Goal: Task Accomplishment & Management: Use online tool/utility

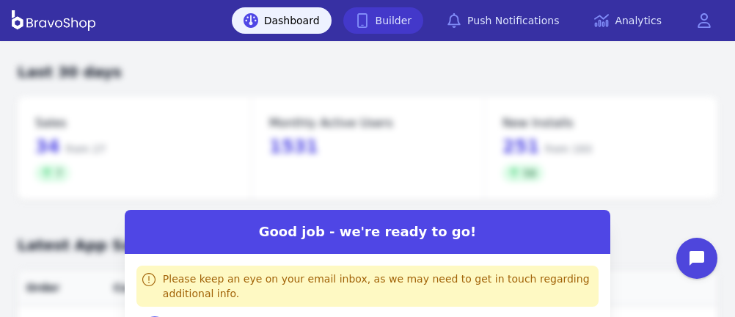
click at [423, 25] on link "Builder" at bounding box center [383, 20] width 81 height 26
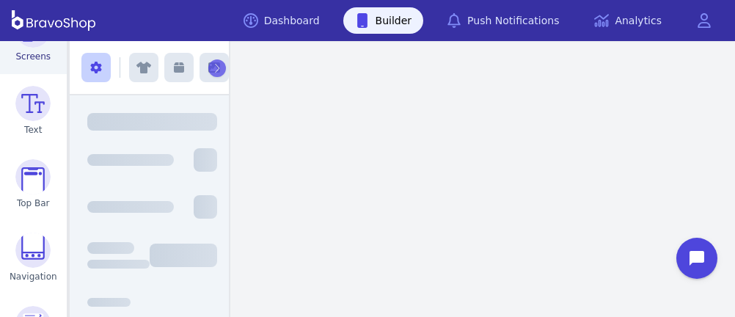
scroll to position [117, 0]
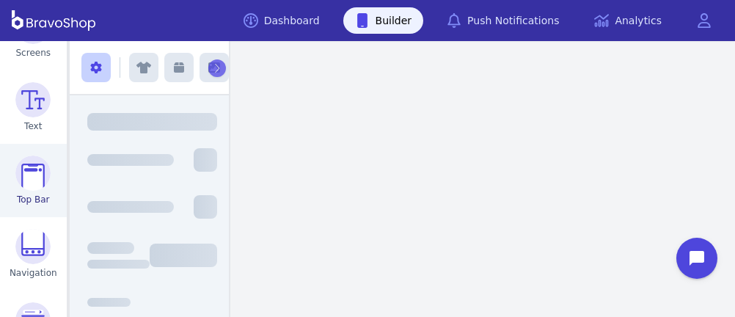
click at [32, 183] on img at bounding box center [32, 172] width 35 height 35
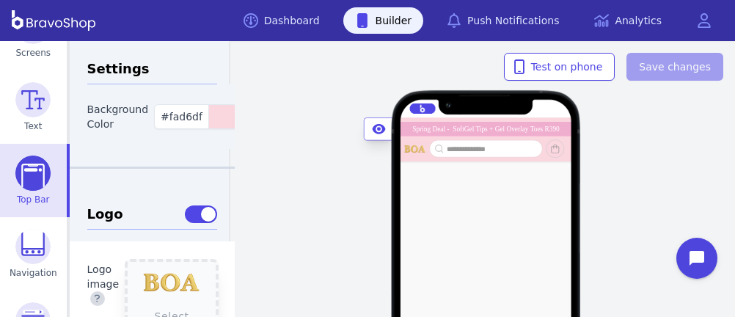
click at [412, 128] on div "Spring Deal - SoftGel Tips + Gel Overlay Toes R390" at bounding box center [485, 128] width 147 height 7
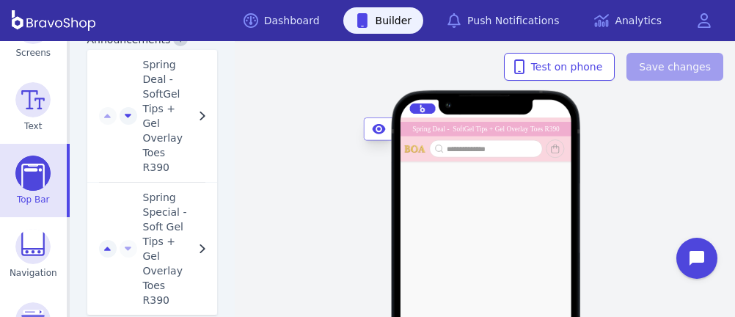
scroll to position [1369, 0]
click at [143, 189] on span "Spring Special - Soft Gel Tips + Gel Overlay Toes R390" at bounding box center [168, 247] width 51 height 117
click at [157, 190] on span "Spring Special - Soft Gel Tips + Gel Overlay Toes R390" at bounding box center [168, 247] width 51 height 117
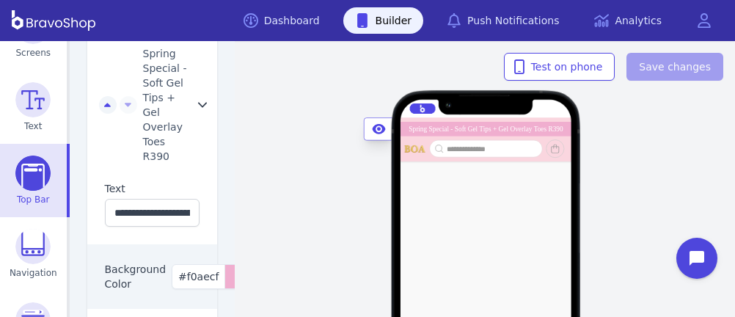
scroll to position [1511, 0]
click at [106, 200] on input "**********" at bounding box center [152, 214] width 95 height 28
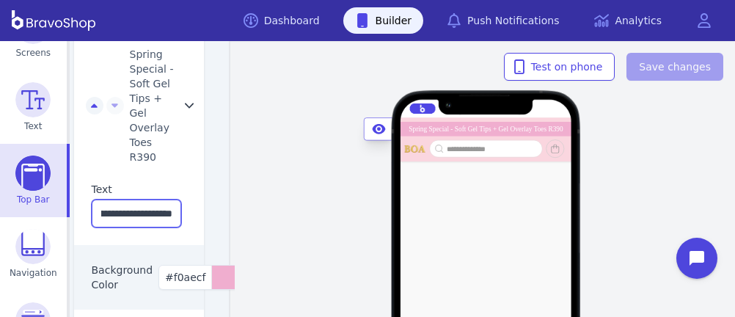
drag, startPoint x: 106, startPoint y: 182, endPoint x: 214, endPoint y: 188, distance: 108.0
click at [214, 188] on div "**********" at bounding box center [153, 179] width 166 height 276
type input "*"
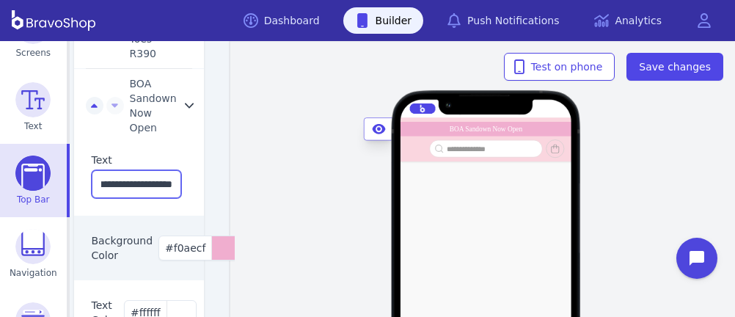
scroll to position [0, 44]
click at [118, 170] on input "**********" at bounding box center [137, 184] width 90 height 28
type input "**********"
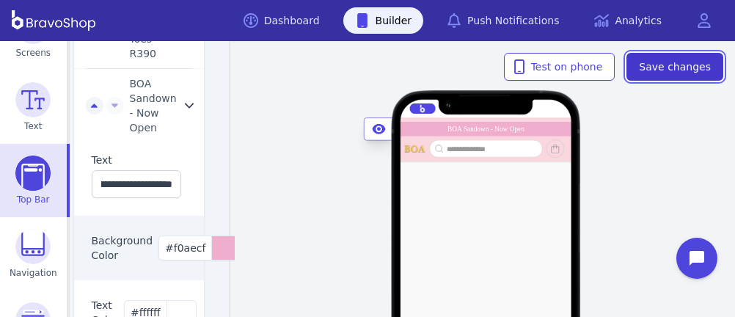
click at [660, 57] on button "Save changes" at bounding box center [674, 67] width 97 height 28
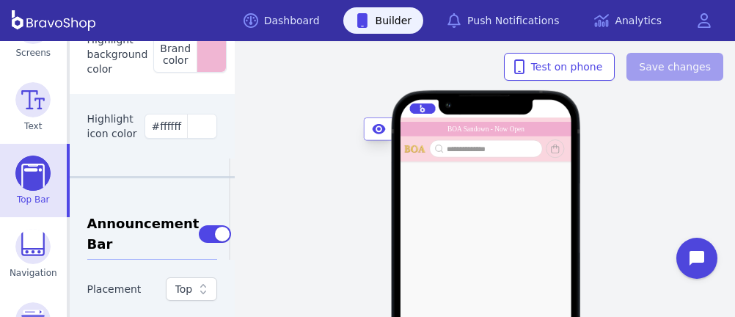
scroll to position [0, 0]
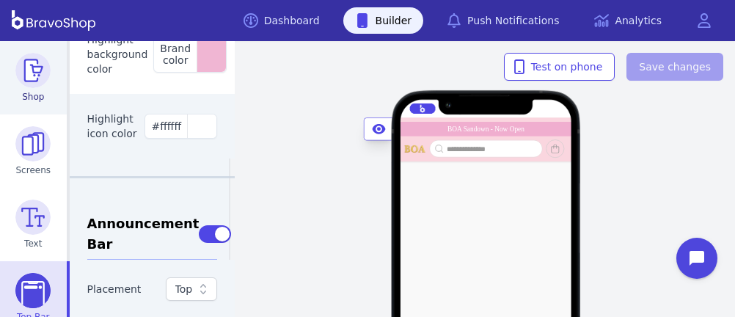
click at [28, 80] on img at bounding box center [32, 70] width 35 height 35
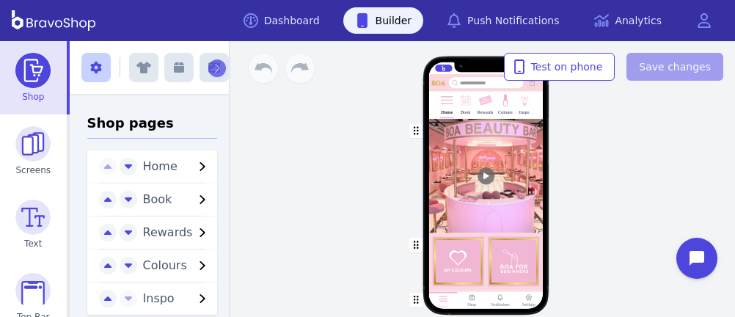
click at [484, 108] on div at bounding box center [485, 108] width 2 height 2
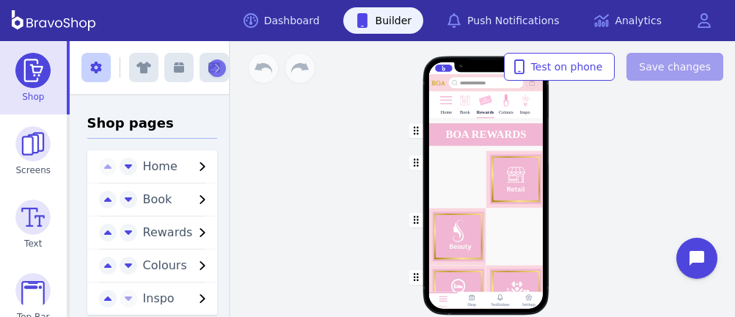
click at [455, 194] on div "button" at bounding box center [485, 178] width 114 height 57
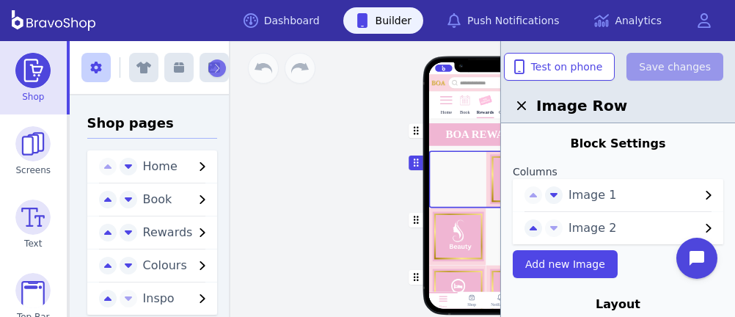
click at [573, 203] on span "Image 1" at bounding box center [633, 195] width 131 height 18
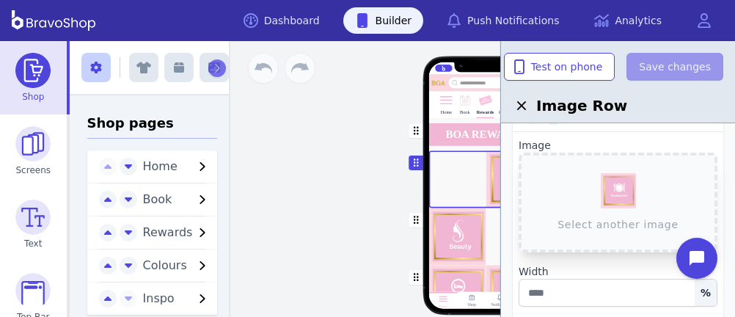
scroll to position [81, 0]
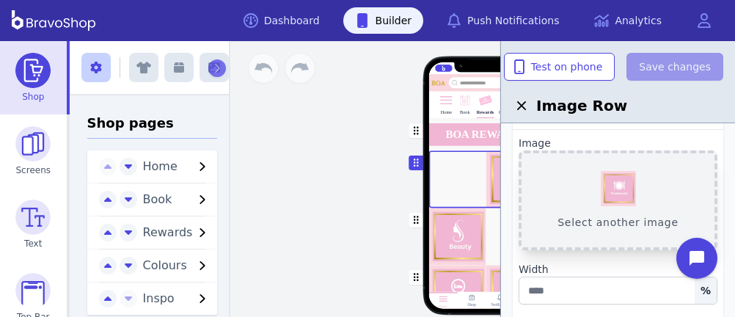
click at [625, 191] on button "Select another image" at bounding box center [618, 200] width 199 height 100
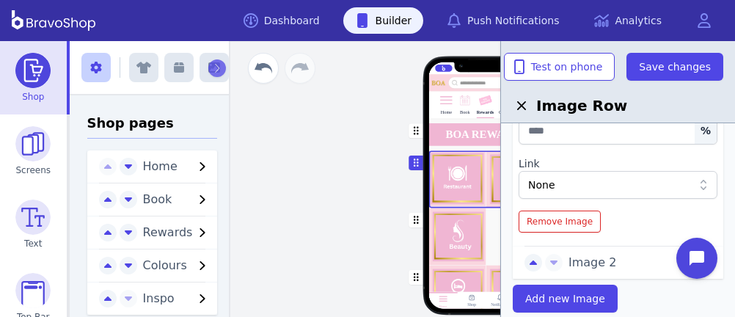
scroll to position [242, 0]
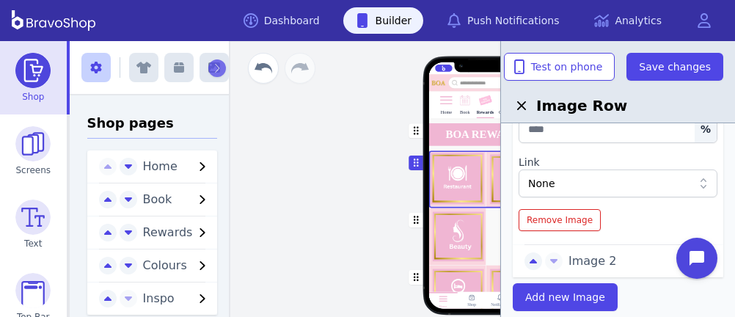
click at [577, 252] on span "Image 2" at bounding box center [633, 261] width 131 height 18
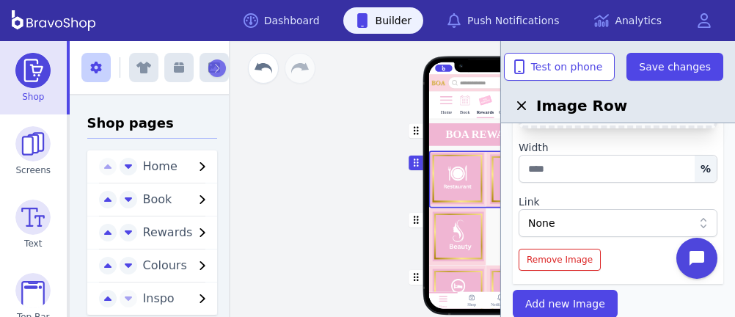
scroll to position [132, 0]
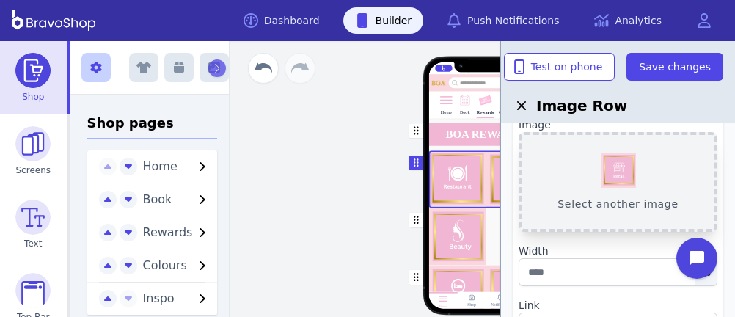
click at [607, 178] on button "Select another image" at bounding box center [618, 182] width 199 height 100
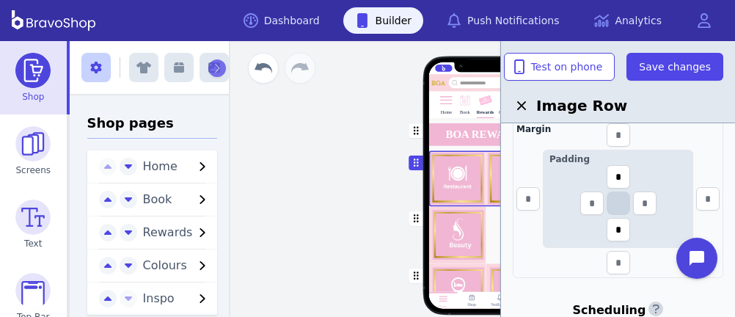
scroll to position [530, 0]
click at [530, 196] on input "text" at bounding box center [527, 197] width 23 height 23
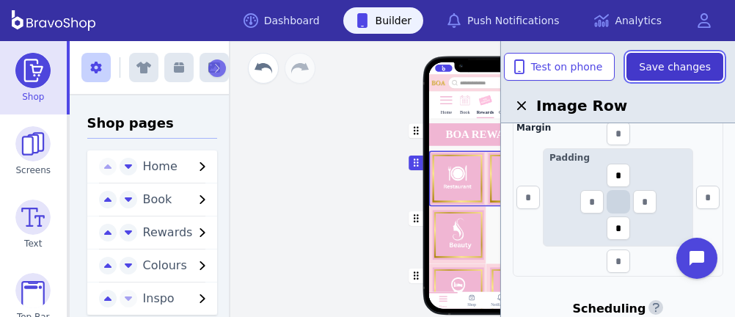
click at [661, 72] on span "Save changes" at bounding box center [675, 66] width 72 height 15
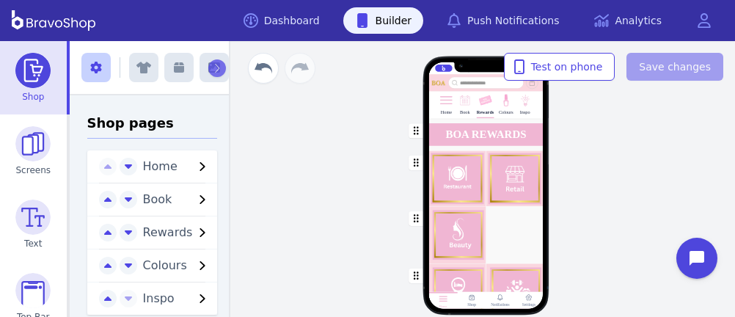
click at [444, 224] on div "button" at bounding box center [485, 234] width 114 height 57
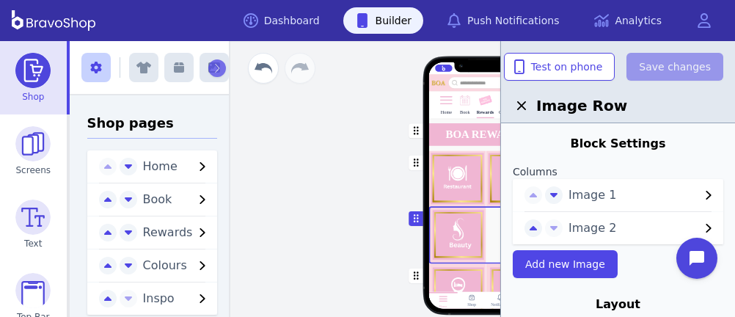
click at [575, 189] on span "Image 1" at bounding box center [633, 195] width 131 height 18
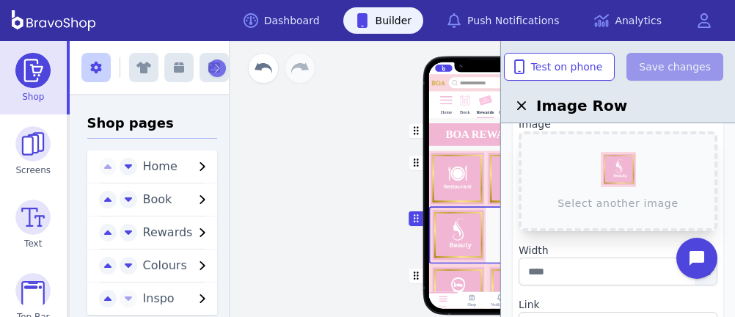
scroll to position [110, 0]
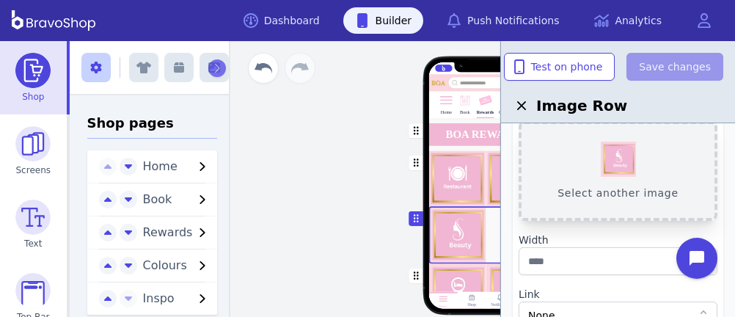
click at [624, 155] on button "Select another image" at bounding box center [618, 171] width 199 height 100
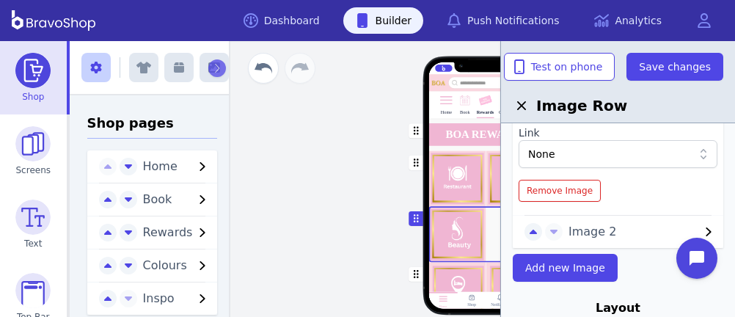
scroll to position [272, 0]
click at [574, 241] on div "Image 2" at bounding box center [618, 231] width 211 height 32
click at [577, 233] on span "Image 2" at bounding box center [633, 231] width 131 height 18
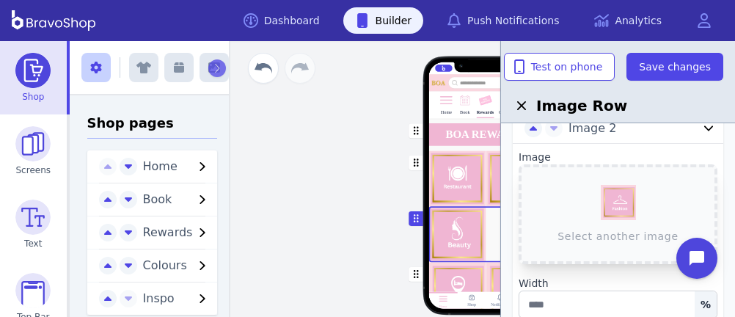
scroll to position [87, 0]
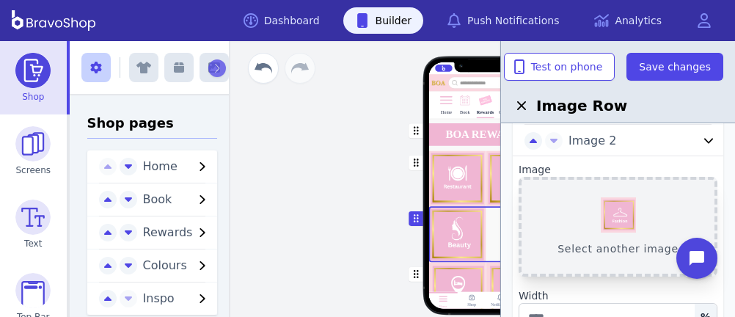
click at [616, 212] on button "Select another image" at bounding box center [618, 227] width 199 height 100
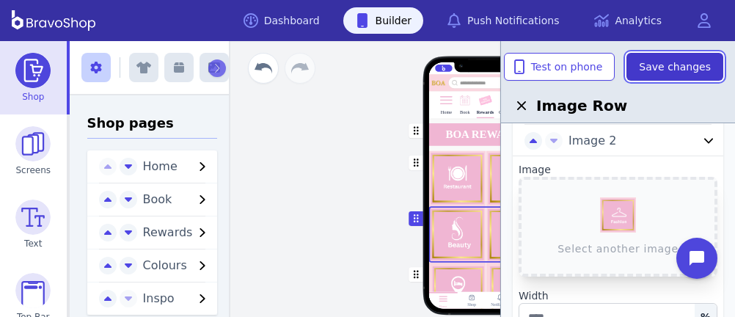
click at [690, 60] on span "Save changes" at bounding box center [675, 66] width 72 height 15
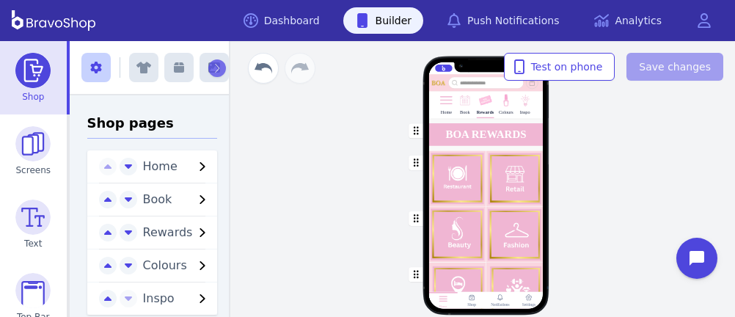
click at [507, 189] on div "button" at bounding box center [485, 178] width 114 height 56
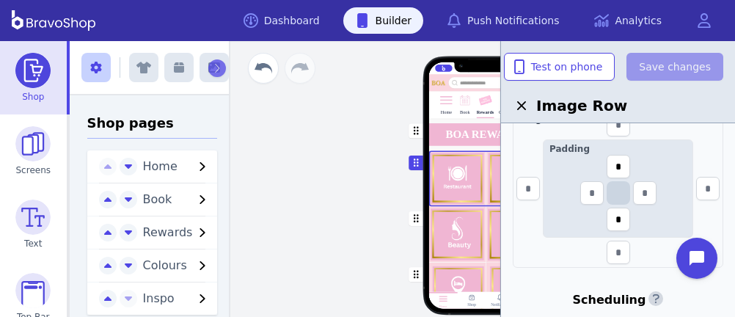
scroll to position [264, 0]
click at [484, 213] on div "button" at bounding box center [485, 234] width 114 height 56
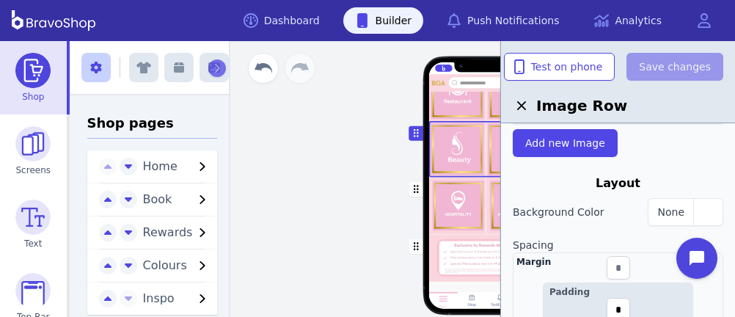
scroll to position [210, 0]
click at [446, 237] on div "button" at bounding box center [485, 256] width 114 height 47
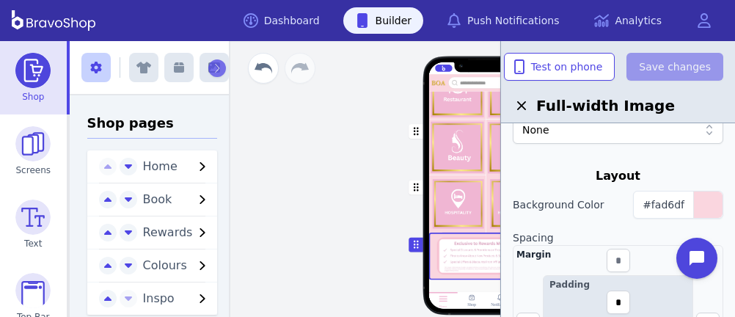
scroll to position [193, 0]
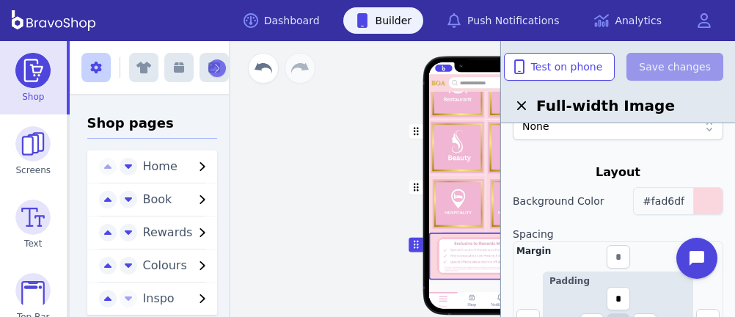
click at [676, 195] on span "#fad6df" at bounding box center [664, 201] width 42 height 12
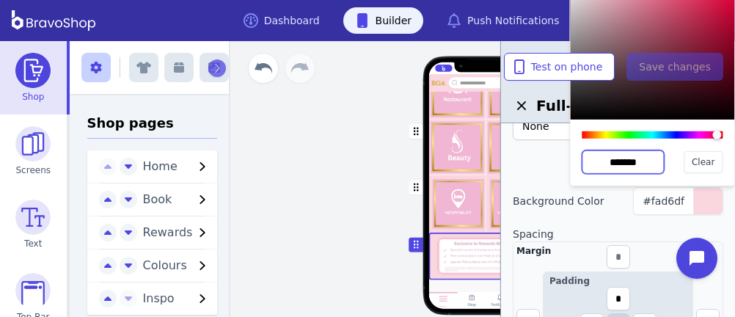
drag, startPoint x: 648, startPoint y: 163, endPoint x: 572, endPoint y: 153, distance: 76.9
click at [572, 153] on div "******* Clear" at bounding box center [652, 153] width 164 height 66
click at [460, 109] on div "button" at bounding box center [485, 92] width 114 height 56
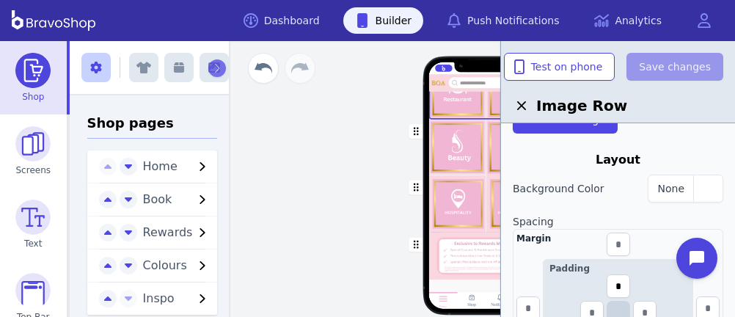
scroll to position [133, 0]
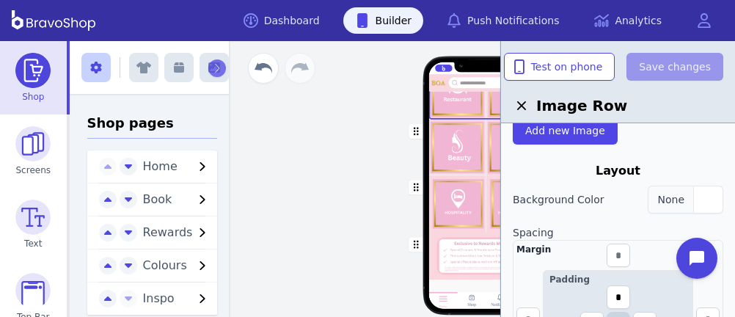
click at [698, 198] on div "button" at bounding box center [707, 199] width 29 height 26
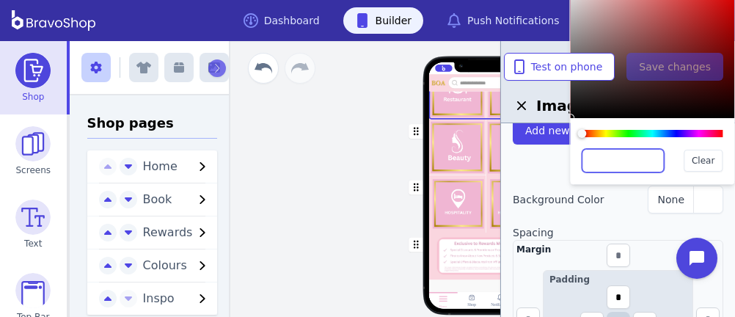
click at [632, 160] on input "text" at bounding box center [623, 160] width 82 height 23
paste input "*******"
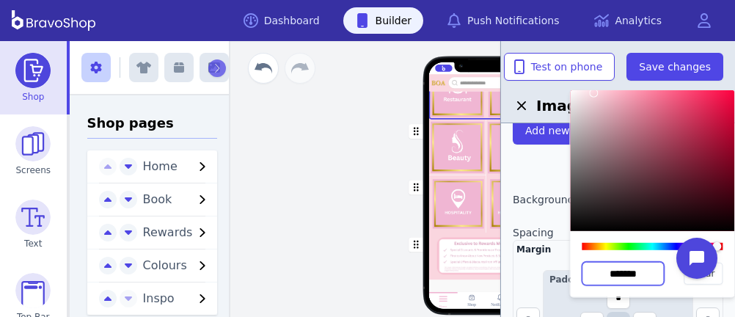
scroll to position [506, 0]
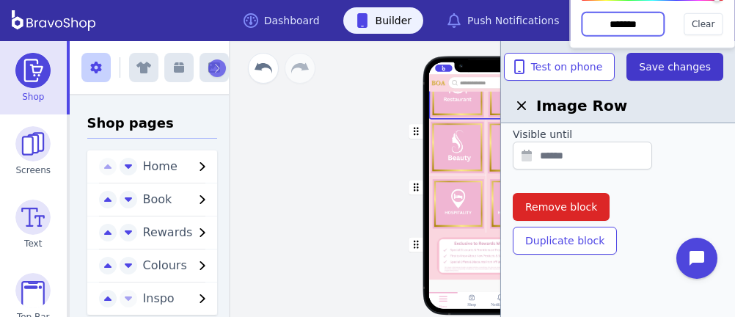
type input "*******"
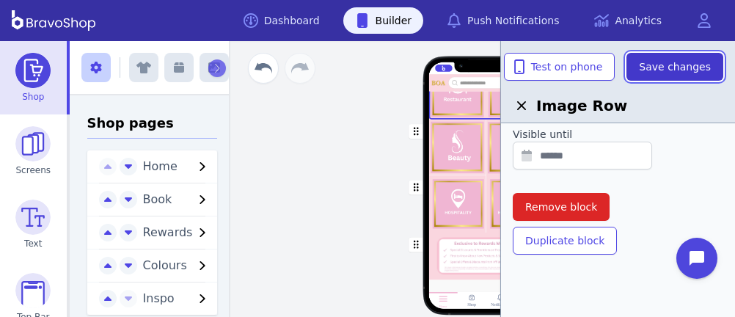
click at [663, 67] on span "Save changes" at bounding box center [675, 66] width 72 height 15
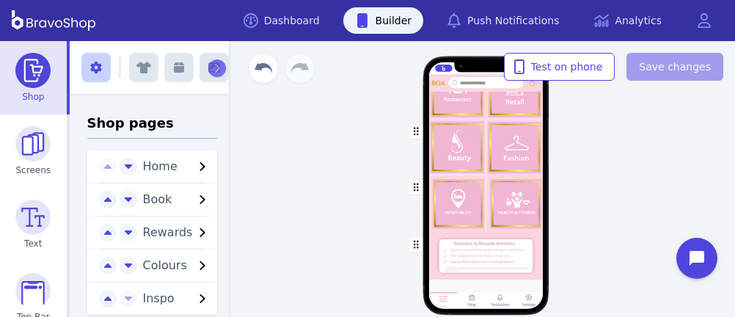
click at [485, 154] on div "button" at bounding box center [485, 148] width 114 height 56
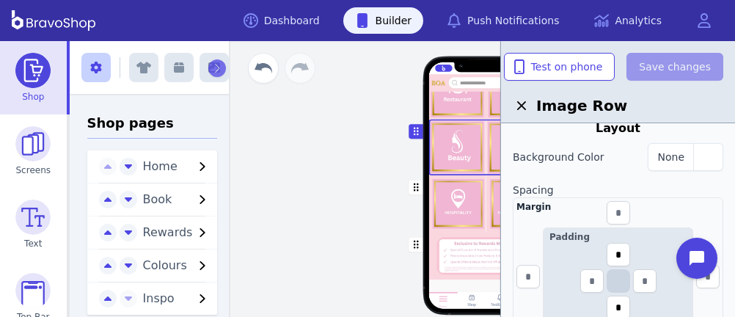
scroll to position [178, 0]
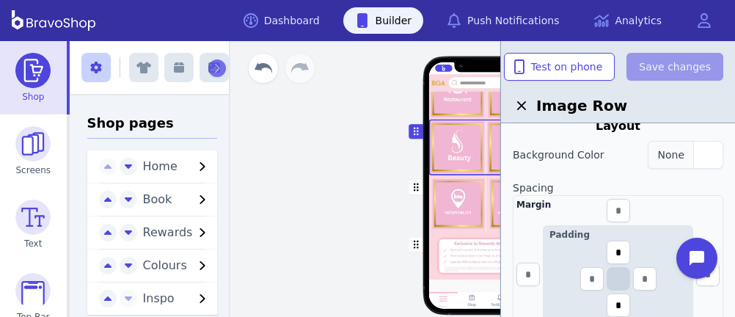
click at [699, 155] on div "button" at bounding box center [707, 155] width 29 height 26
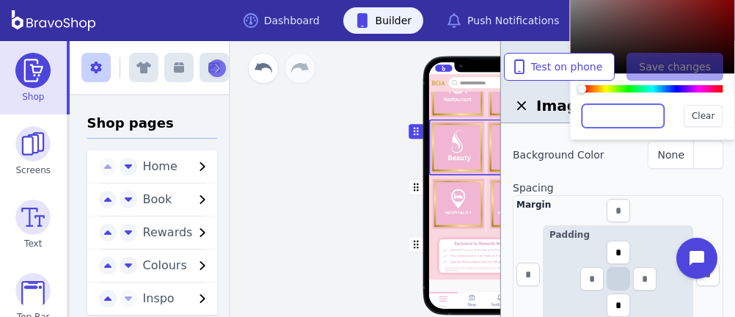
click at [629, 120] on input "text" at bounding box center [623, 115] width 82 height 23
paste input "*******"
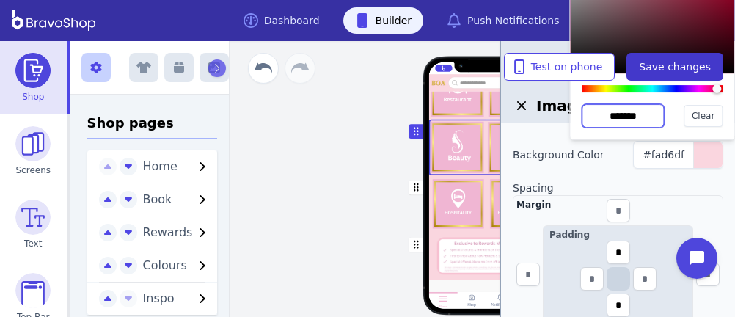
type input "*******"
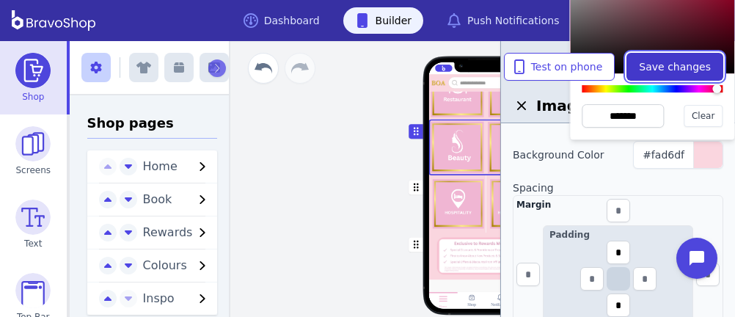
click at [649, 61] on span "Save changes" at bounding box center [675, 66] width 72 height 15
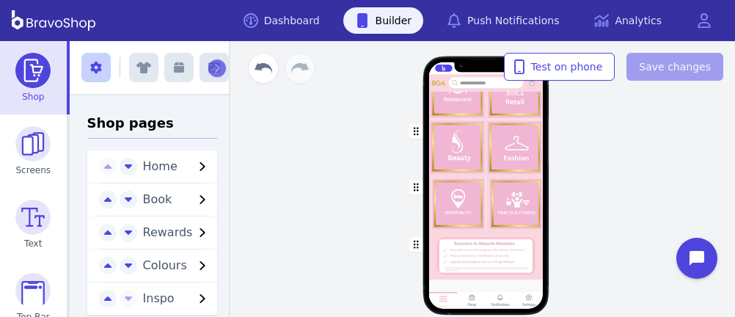
click at [469, 190] on div "button" at bounding box center [485, 203] width 114 height 57
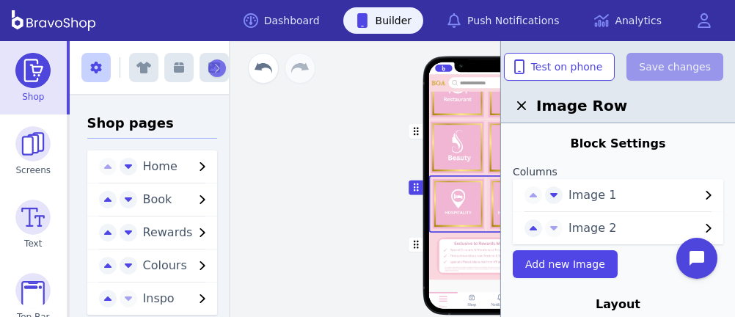
click at [582, 191] on span "Image 1" at bounding box center [633, 195] width 131 height 18
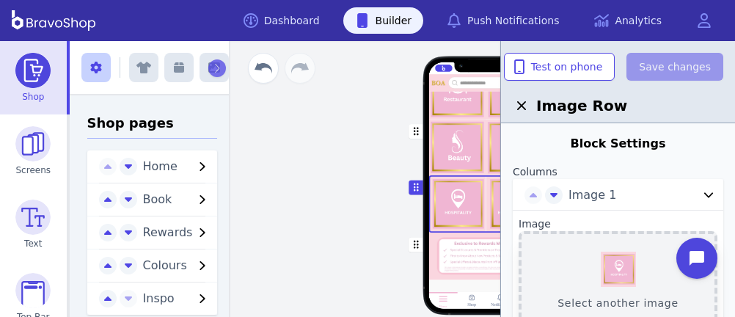
click at [615, 259] on button "Select another image" at bounding box center [618, 281] width 199 height 100
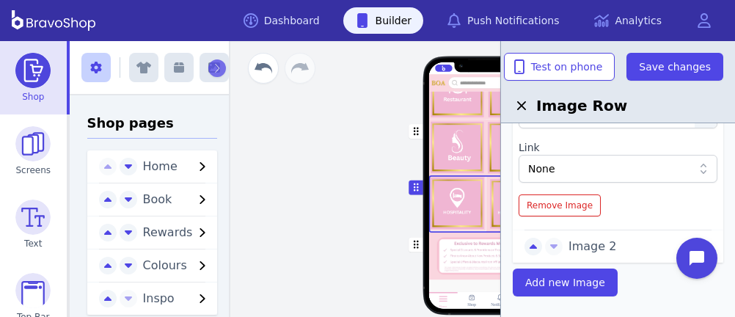
scroll to position [258, 0]
click at [585, 242] on span "Image 2" at bounding box center [633, 245] width 131 height 18
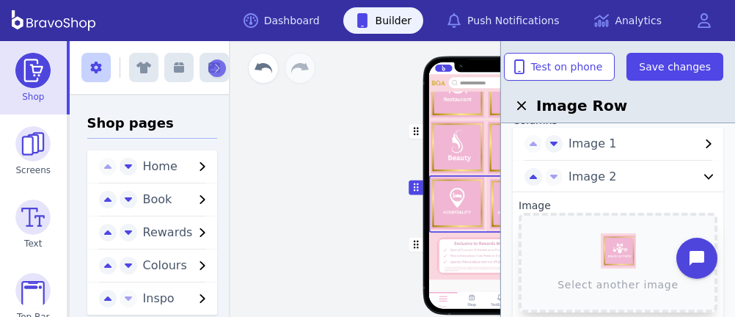
scroll to position [51, 0]
click at [613, 257] on button "Select another image" at bounding box center [618, 263] width 199 height 100
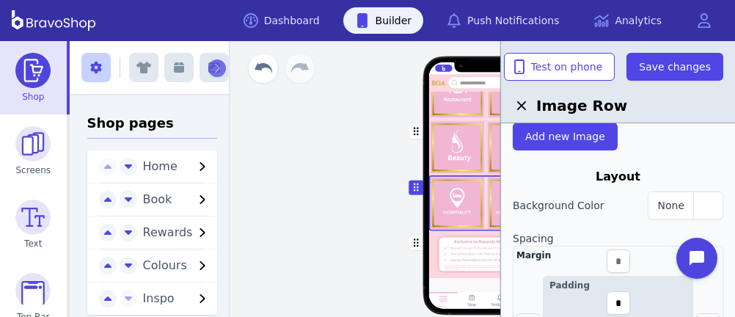
scroll to position [408, 0]
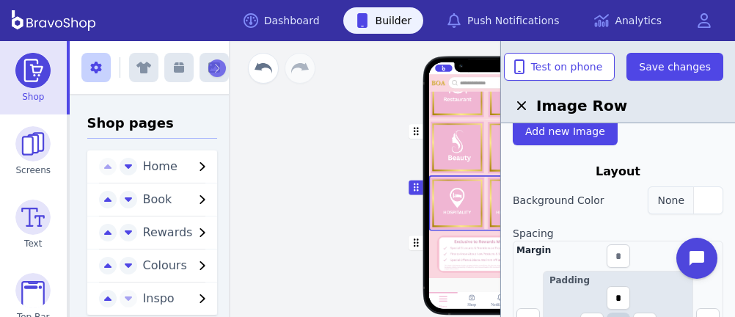
click at [693, 199] on div "button" at bounding box center [707, 200] width 29 height 26
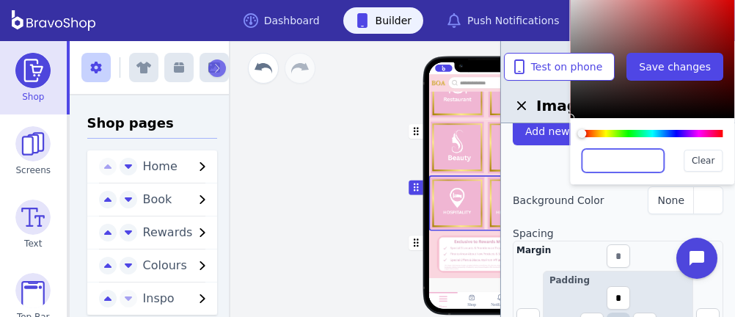
click at [630, 155] on input "text" at bounding box center [623, 160] width 82 height 23
paste input "*******"
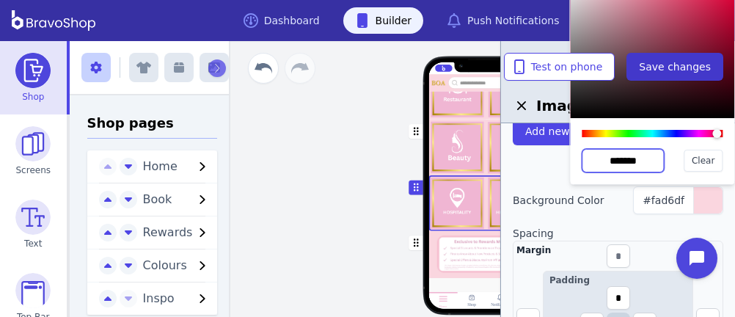
type input "*******"
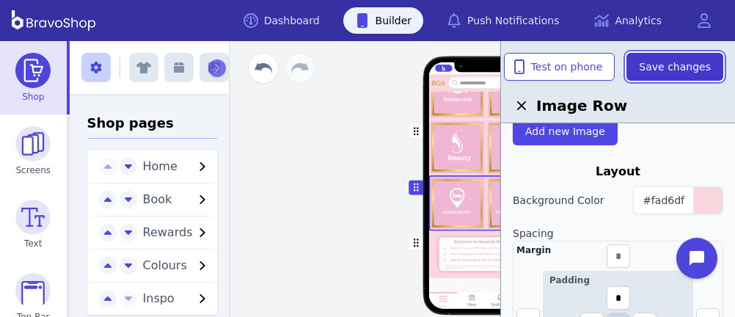
click at [656, 72] on span "Save changes" at bounding box center [675, 66] width 72 height 15
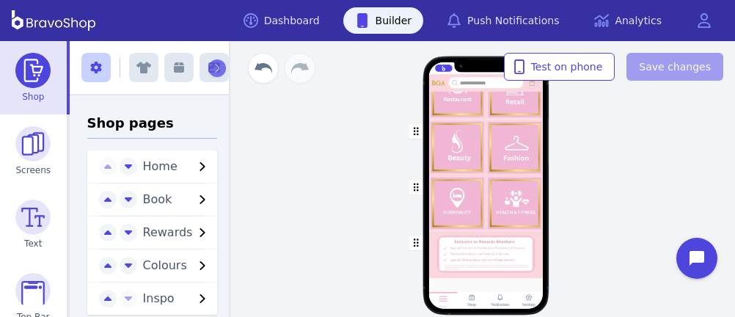
click at [474, 108] on div "button" at bounding box center [485, 92] width 114 height 56
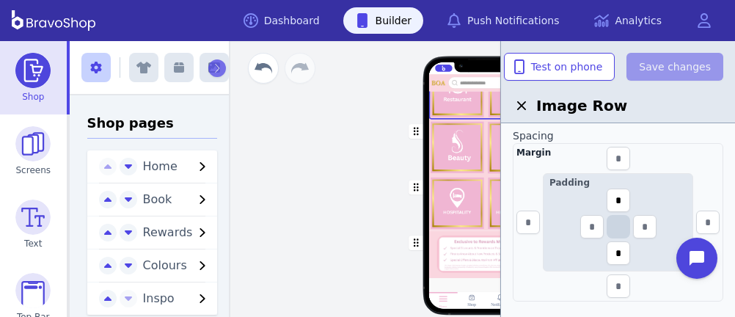
scroll to position [236, 0]
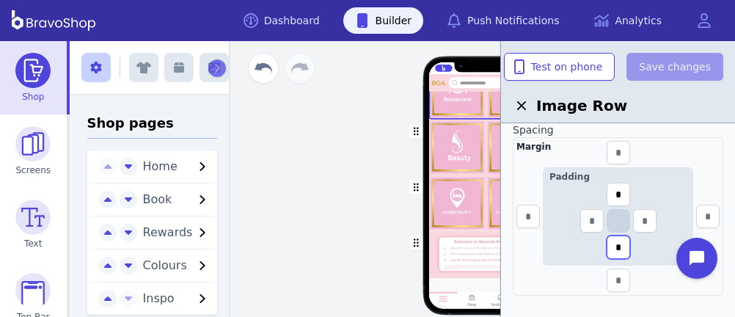
drag, startPoint x: 623, startPoint y: 246, endPoint x: 612, endPoint y: 244, distance: 11.4
click at [612, 244] on input "*" at bounding box center [618, 246] width 23 height 23
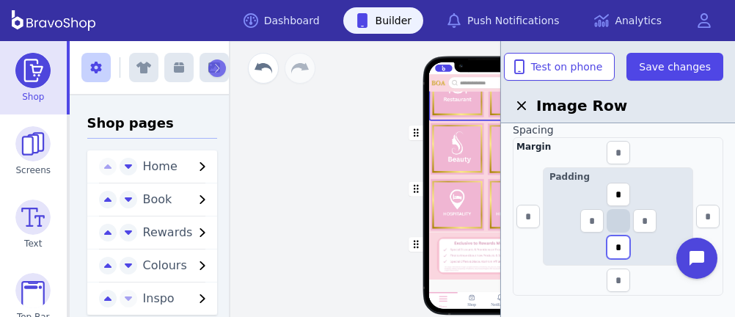
type input "*"
drag, startPoint x: 621, startPoint y: 192, endPoint x: 611, endPoint y: 190, distance: 10.5
click at [611, 190] on input "*" at bounding box center [618, 194] width 23 height 23
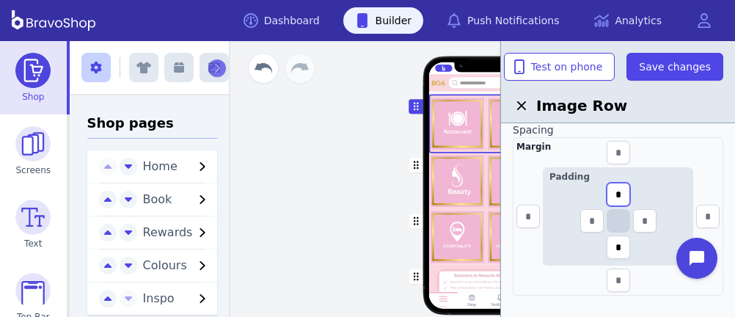
scroll to position [101, 0]
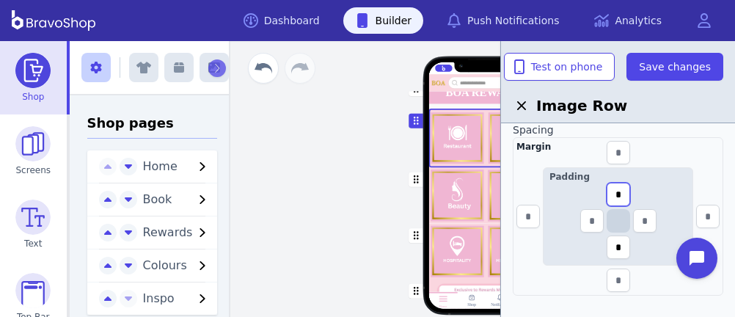
type input "*"
click at [461, 187] on div "button" at bounding box center [485, 195] width 114 height 56
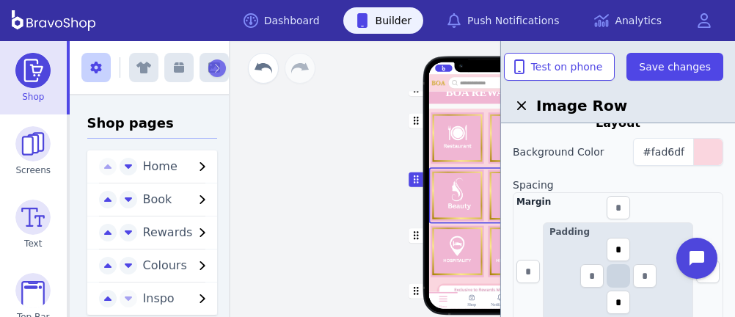
scroll to position [185, 0]
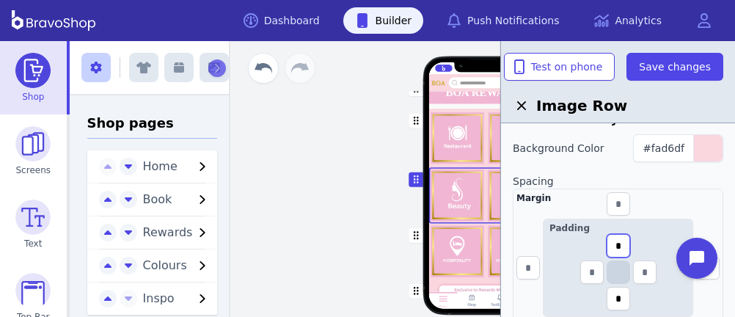
drag, startPoint x: 621, startPoint y: 244, endPoint x: 610, endPoint y: 242, distance: 10.4
click at [610, 242] on input "*" at bounding box center [618, 245] width 23 height 23
type input "*"
drag, startPoint x: 622, startPoint y: 295, endPoint x: 610, endPoint y: 293, distance: 11.9
click at [610, 293] on input "*" at bounding box center [618, 298] width 23 height 23
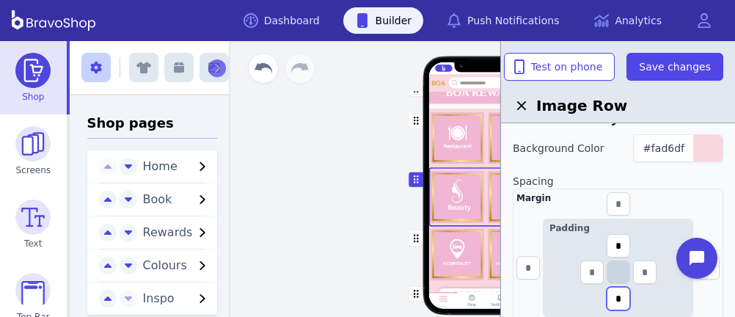
type input "*"
click at [475, 246] on div "button" at bounding box center [485, 255] width 114 height 56
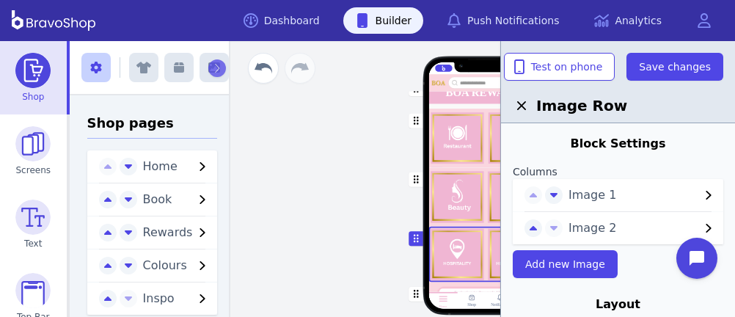
click at [458, 120] on div "button" at bounding box center [485, 138] width 114 height 59
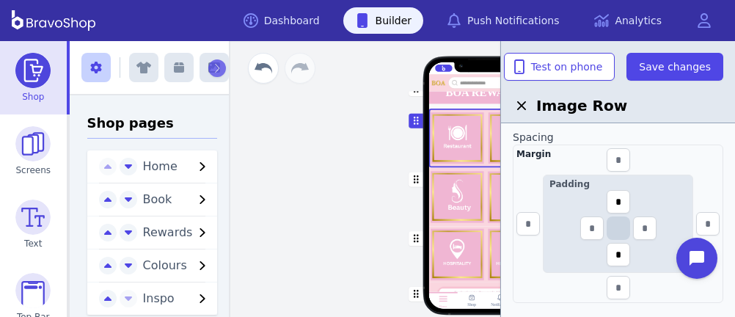
scroll to position [228, 0]
click at [458, 246] on div "button" at bounding box center [485, 255] width 114 height 56
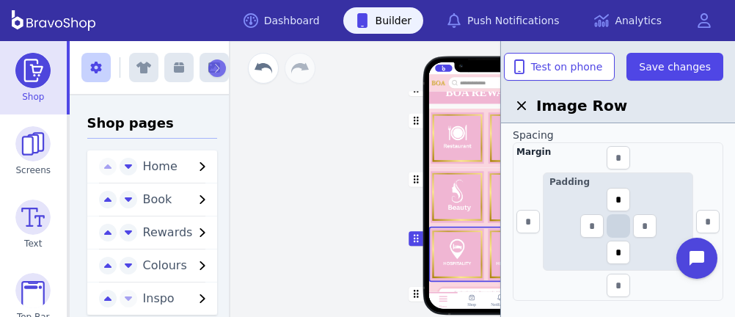
scroll to position [237, 0]
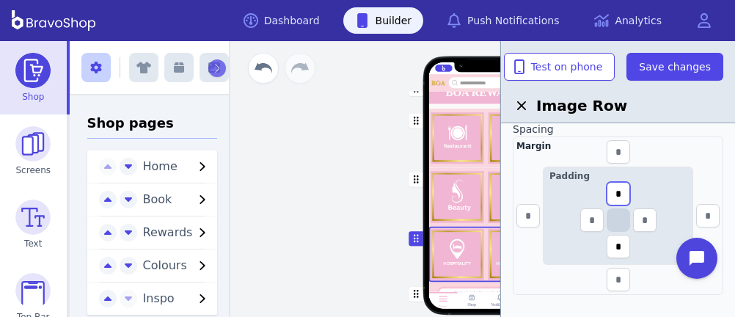
drag, startPoint x: 623, startPoint y: 191, endPoint x: 609, endPoint y: 189, distance: 14.8
click at [609, 189] on input "*" at bounding box center [618, 193] width 23 height 23
type input "*"
drag, startPoint x: 624, startPoint y: 243, endPoint x: 613, endPoint y: 243, distance: 11.0
click at [613, 243] on input "*" at bounding box center [618, 246] width 23 height 23
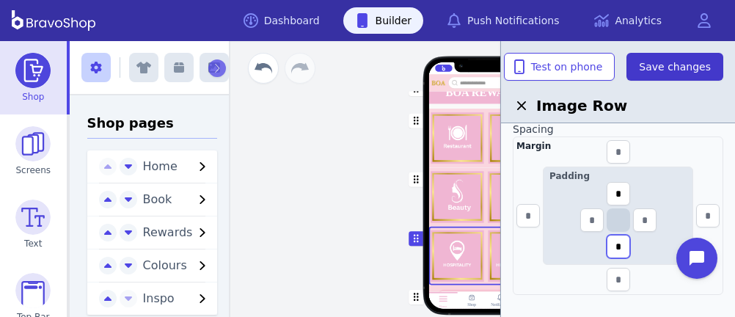
type input "*"
click at [670, 69] on span "Save changes" at bounding box center [675, 66] width 72 height 15
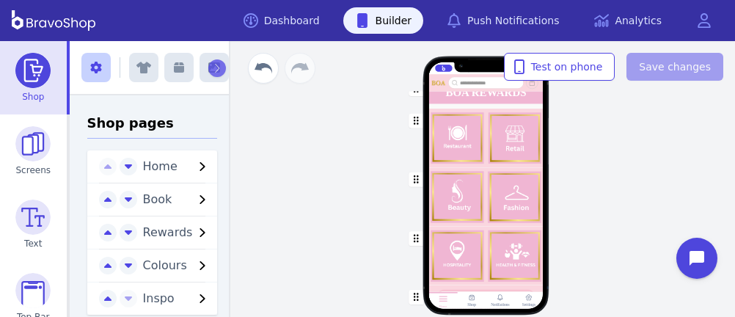
click at [506, 147] on div "button" at bounding box center [485, 138] width 114 height 59
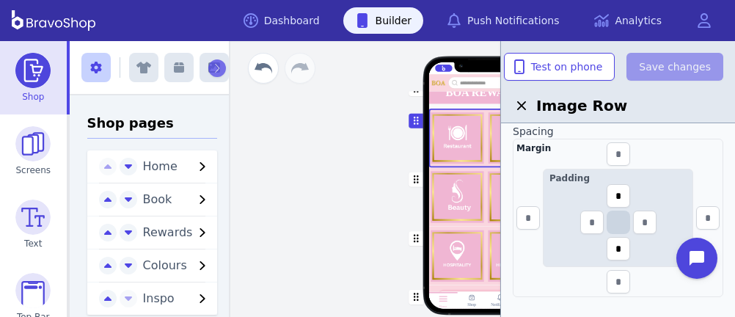
scroll to position [238, 0]
drag, startPoint x: 625, startPoint y: 246, endPoint x: 612, endPoint y: 243, distance: 13.5
click at [612, 243] on input "*" at bounding box center [618, 245] width 23 height 23
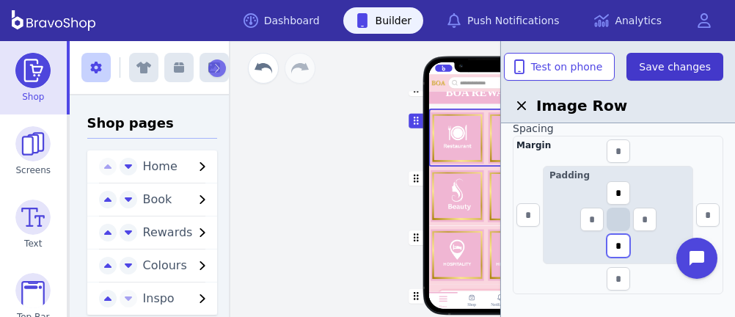
type input "*"
click at [666, 66] on span "Save changes" at bounding box center [675, 66] width 72 height 15
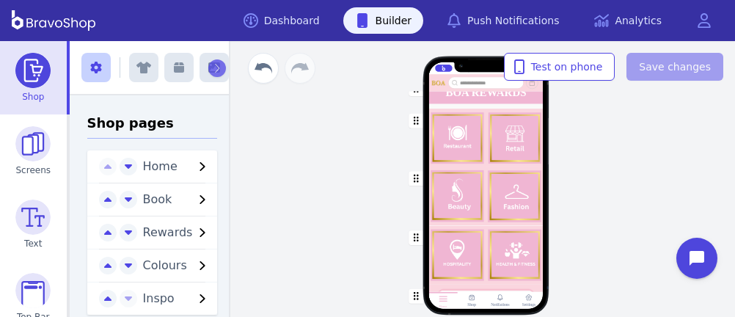
click at [477, 182] on div "button" at bounding box center [485, 195] width 114 height 59
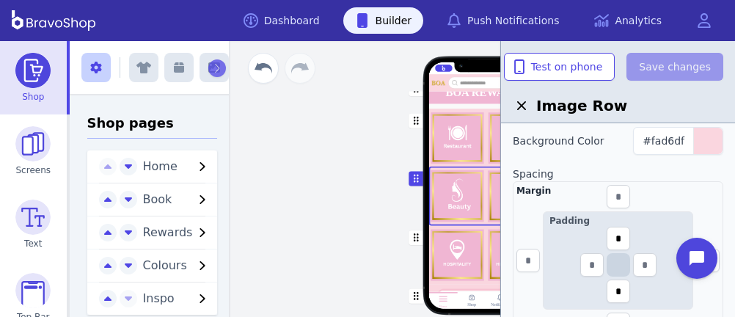
scroll to position [207, 0]
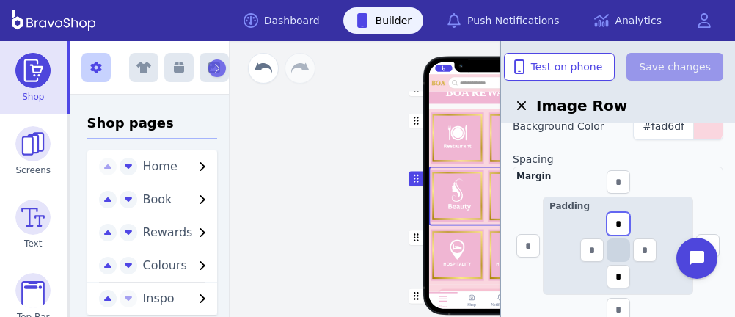
click at [623, 217] on input "*" at bounding box center [618, 223] width 23 height 23
drag, startPoint x: 623, startPoint y: 217, endPoint x: 607, endPoint y: 219, distance: 16.2
click at [607, 219] on input "*" at bounding box center [618, 223] width 23 height 23
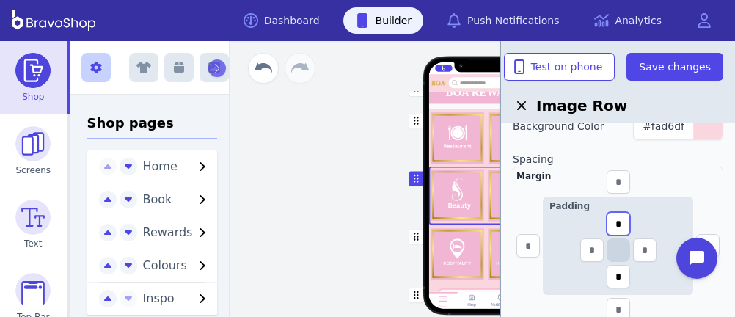
type input "*"
drag, startPoint x: 621, startPoint y: 272, endPoint x: 611, endPoint y: 271, distance: 10.3
click at [611, 271] on input "*" at bounding box center [618, 276] width 23 height 23
type input "*"
click at [470, 260] on div "button" at bounding box center [485, 253] width 114 height 59
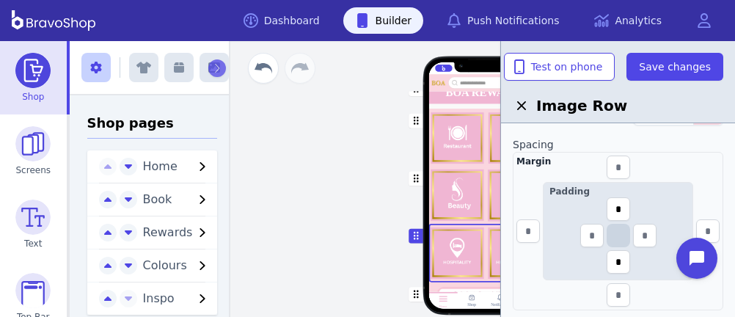
scroll to position [222, 0]
click at [623, 208] on input "*" at bounding box center [618, 208] width 23 height 23
drag, startPoint x: 623, startPoint y: 208, endPoint x: 612, endPoint y: 208, distance: 11.0
click at [612, 208] on input "*" at bounding box center [618, 208] width 23 height 23
type input "*"
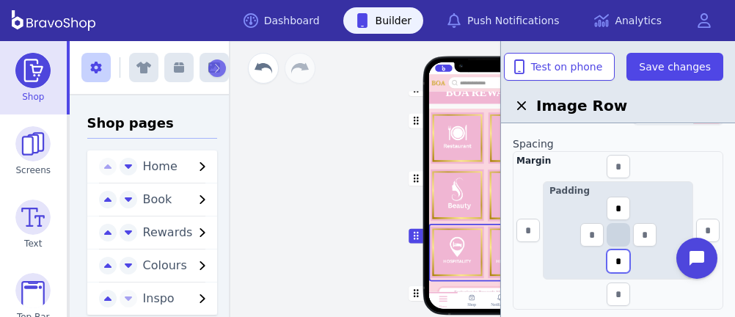
drag, startPoint x: 624, startPoint y: 258, endPoint x: 609, endPoint y: 257, distance: 15.5
click at [609, 257] on input "*" at bounding box center [618, 260] width 23 height 23
type input "*"
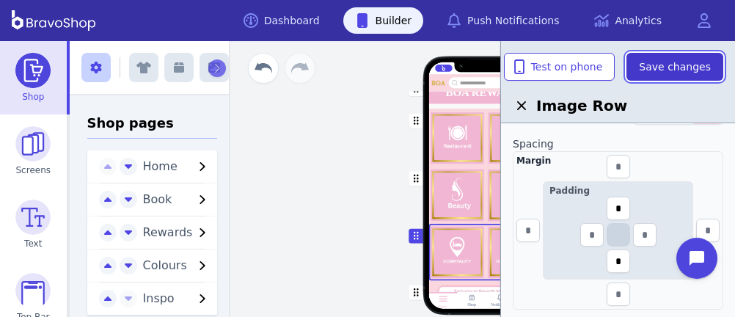
click at [676, 64] on span "Save changes" at bounding box center [675, 66] width 72 height 15
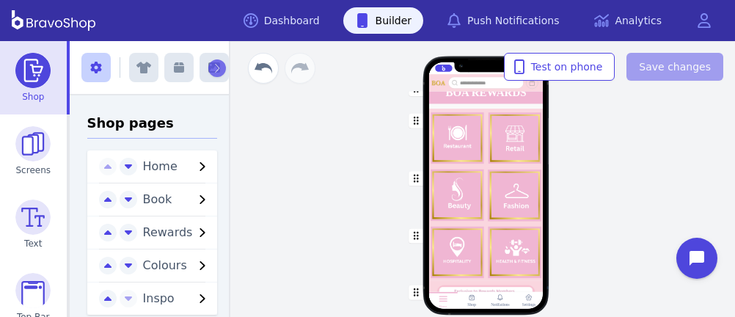
click at [519, 128] on div "button" at bounding box center [485, 138] width 114 height 58
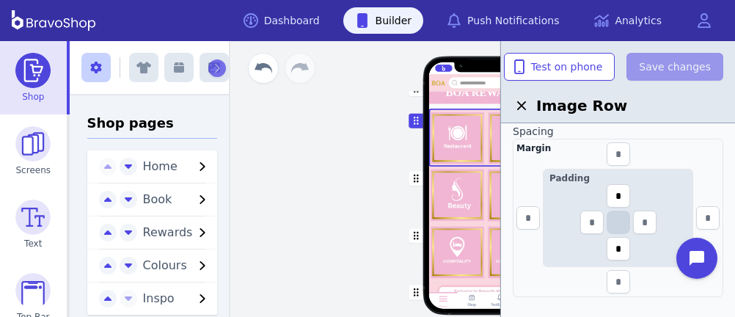
scroll to position [238, 0]
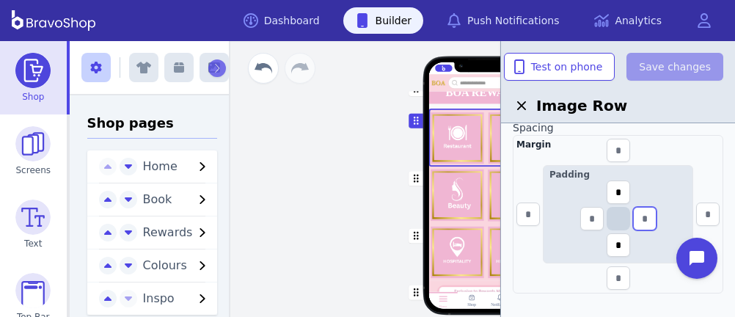
click at [648, 214] on input "text" at bounding box center [644, 218] width 23 height 23
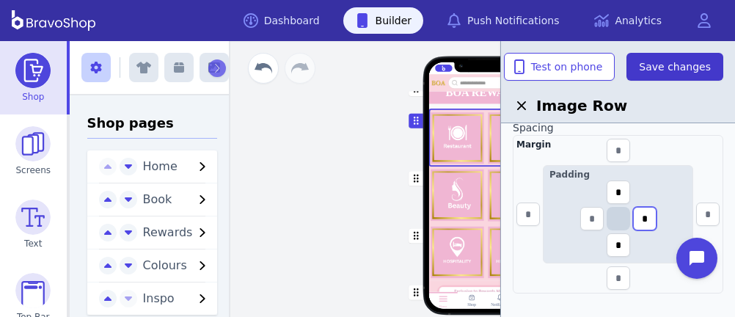
type input "*"
click at [661, 69] on span "Save changes" at bounding box center [675, 66] width 72 height 15
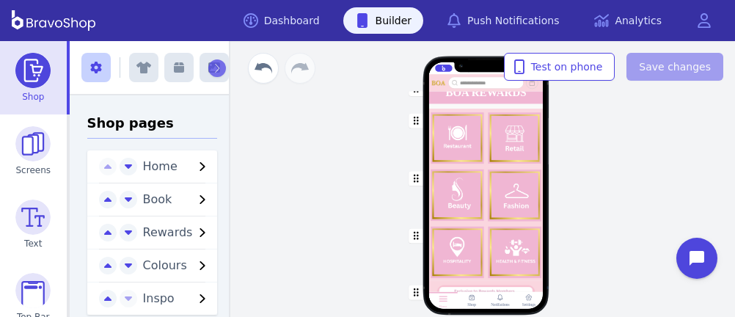
click at [516, 193] on div "button" at bounding box center [485, 194] width 114 height 57
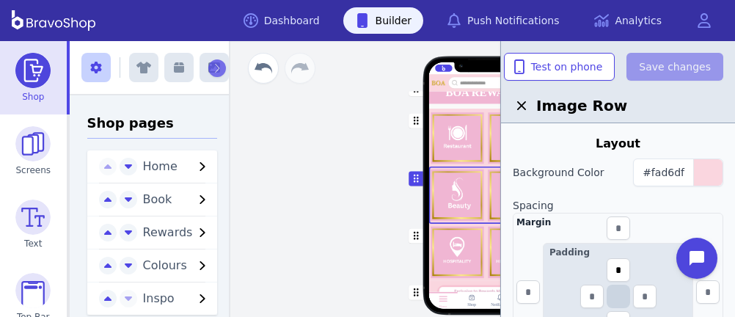
scroll to position [250, 0]
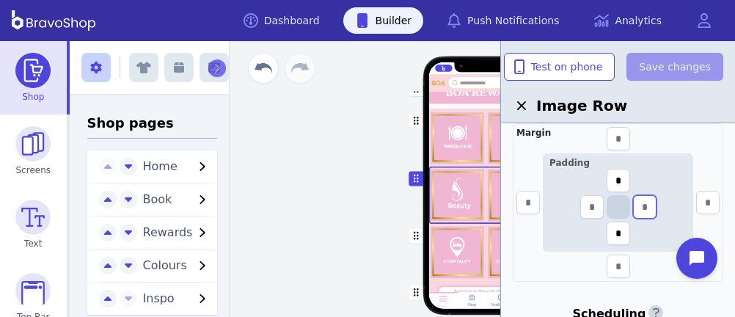
click at [653, 205] on input "text" at bounding box center [644, 206] width 23 height 23
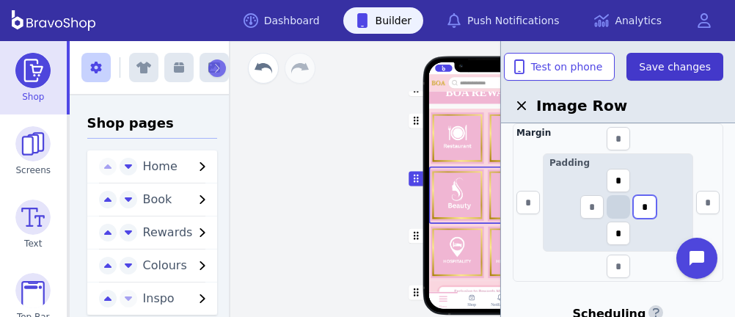
type input "*"
click at [652, 62] on span "Save changes" at bounding box center [675, 66] width 72 height 15
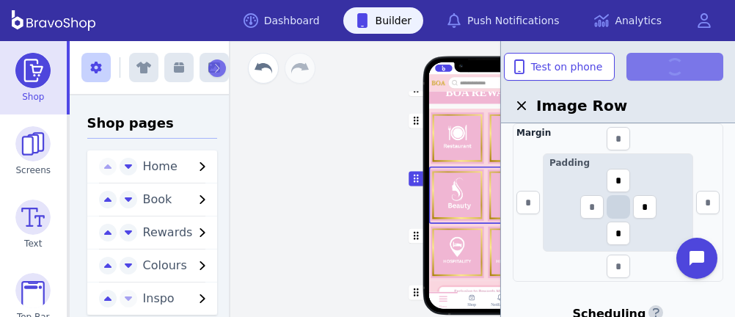
click at [474, 252] on div "button" at bounding box center [485, 252] width 114 height 56
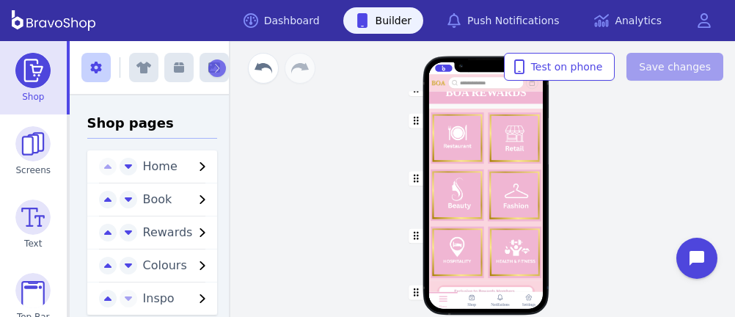
click at [495, 239] on div "button" at bounding box center [485, 252] width 114 height 56
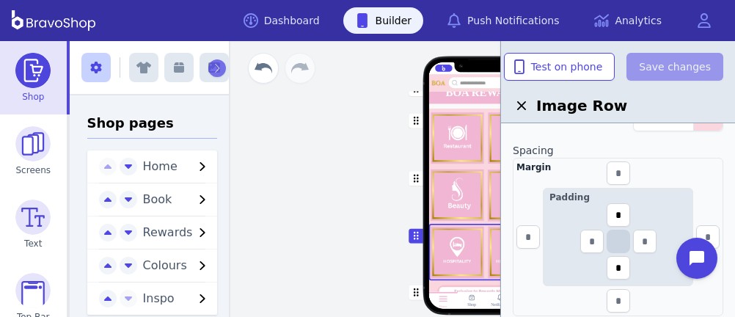
scroll to position [224, 0]
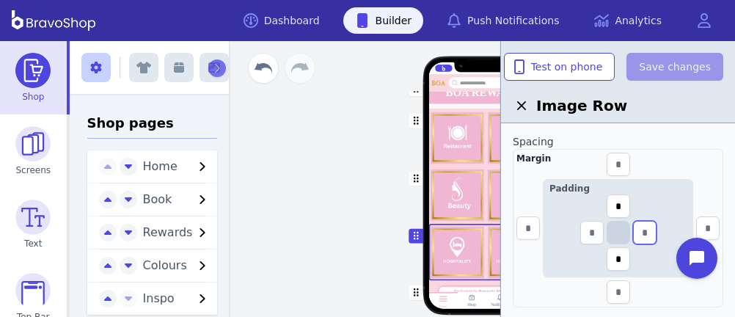
click at [645, 231] on input "text" at bounding box center [644, 232] width 23 height 23
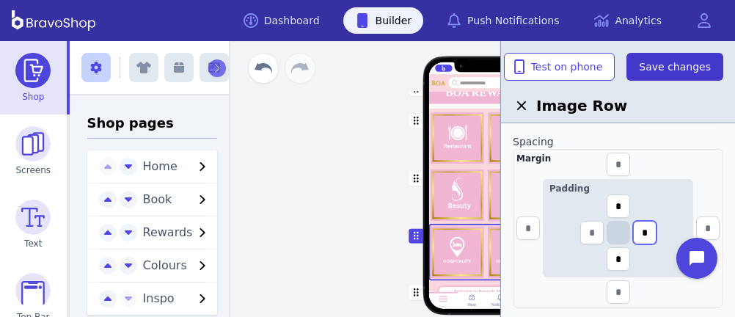
type input "*"
click at [658, 62] on span "Save changes" at bounding box center [675, 66] width 72 height 15
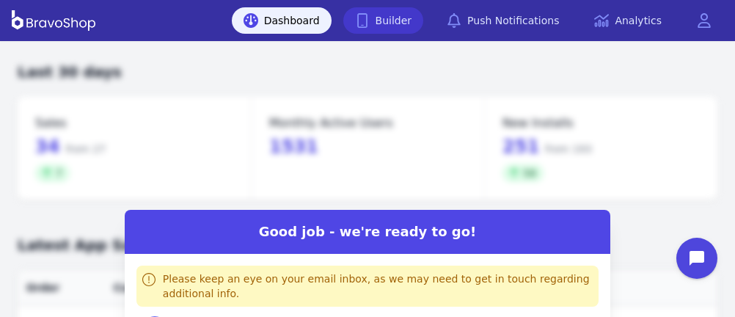
click at [423, 25] on link "Builder" at bounding box center [383, 20] width 81 height 26
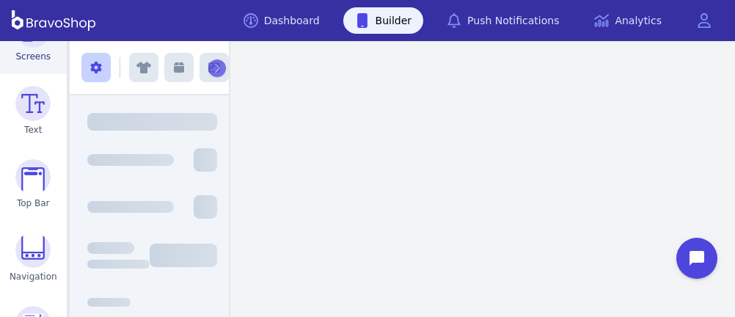
scroll to position [117, 0]
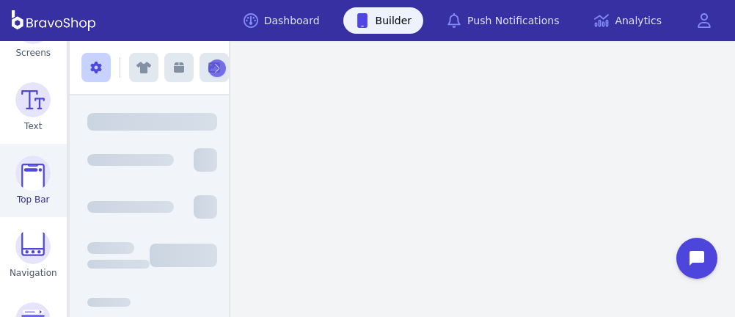
click at [32, 183] on img at bounding box center [32, 172] width 35 height 35
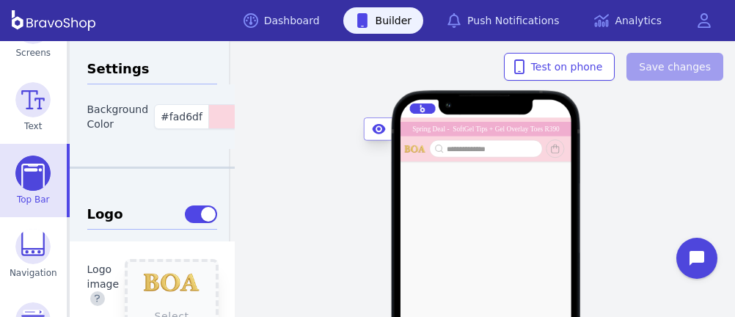
click at [412, 128] on div "Spring Deal - SoftGel Tips + Gel Overlay Toes R390" at bounding box center [485, 128] width 147 height 7
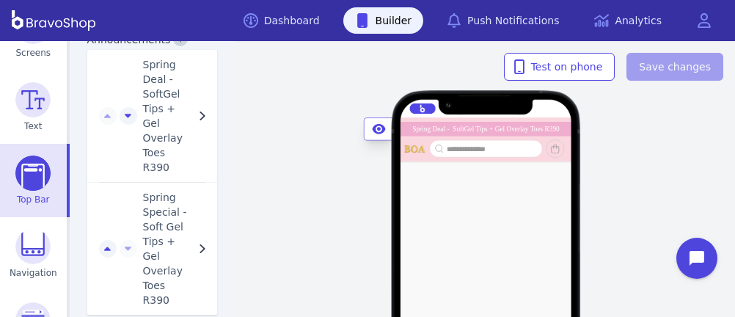
scroll to position [1369, 0]
click at [143, 189] on span "Spring Special - Soft Gel Tips + Gel Overlay Toes R390" at bounding box center [168, 247] width 51 height 117
click at [157, 190] on span "Spring Special - Soft Gel Tips + Gel Overlay Toes R390" at bounding box center [168, 247] width 51 height 117
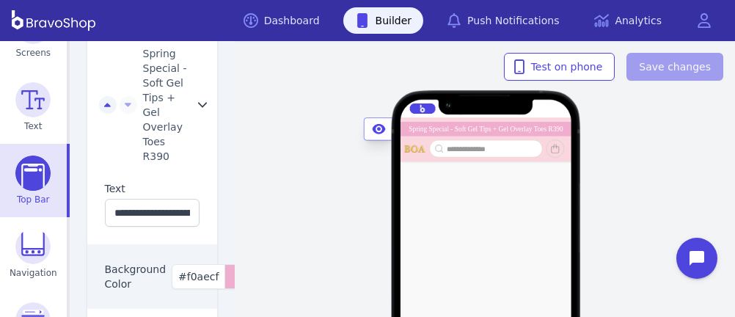
scroll to position [1511, 0]
click at [106, 200] on input "**********" at bounding box center [152, 214] width 95 height 28
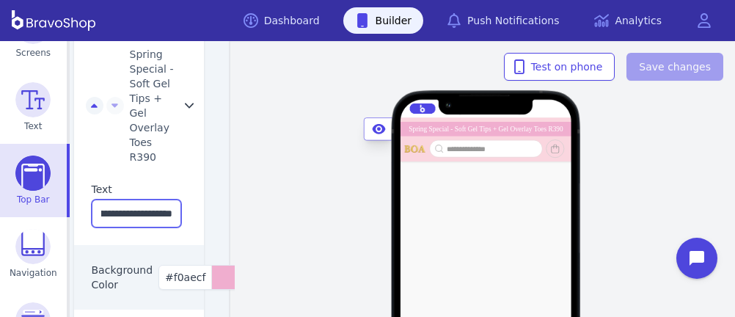
drag, startPoint x: 106, startPoint y: 182, endPoint x: 214, endPoint y: 188, distance: 108.0
click at [214, 188] on div "**********" at bounding box center [153, 179] width 166 height 276
type input "*"
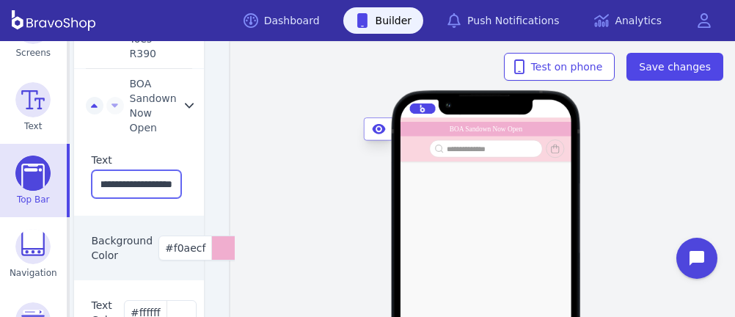
scroll to position [0, 44]
click at [118, 170] on input "**********" at bounding box center [137, 184] width 90 height 28
type input "**********"
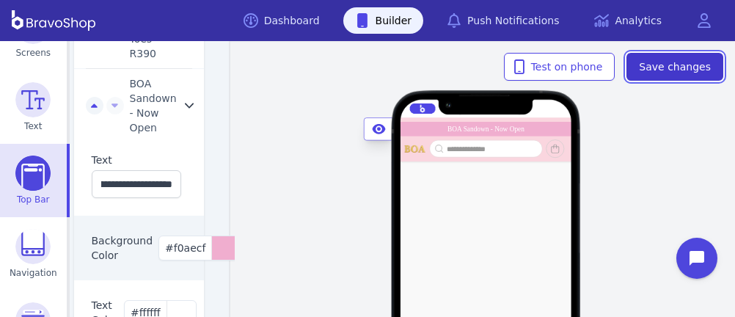
click at [660, 57] on button "Save changes" at bounding box center [674, 67] width 97 height 28
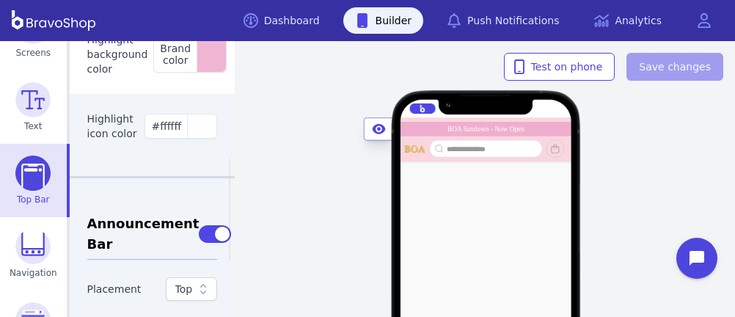
scroll to position [0, 0]
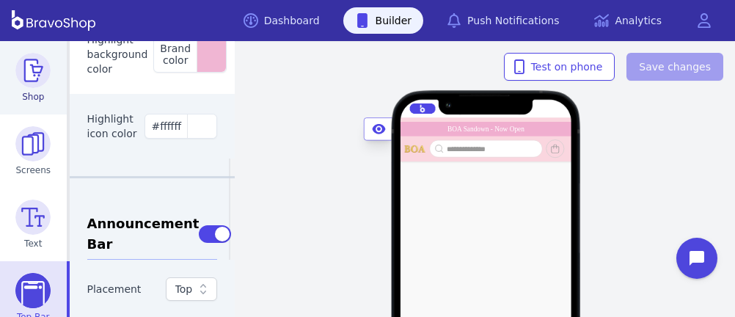
click at [28, 80] on img at bounding box center [32, 70] width 35 height 35
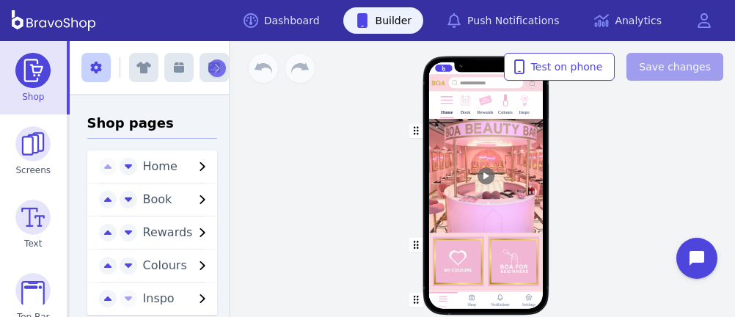
click at [484, 108] on div at bounding box center [485, 108] width 2 height 2
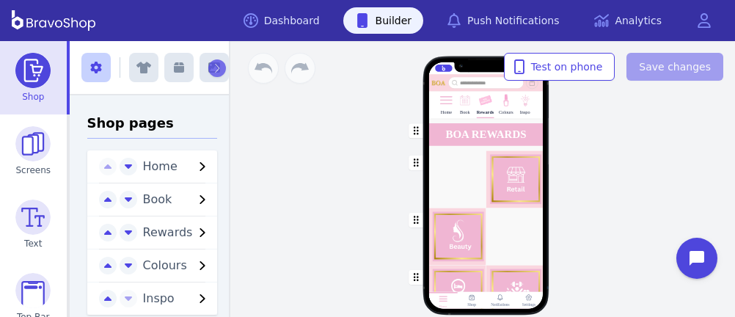
click at [455, 194] on div "button" at bounding box center [485, 178] width 114 height 57
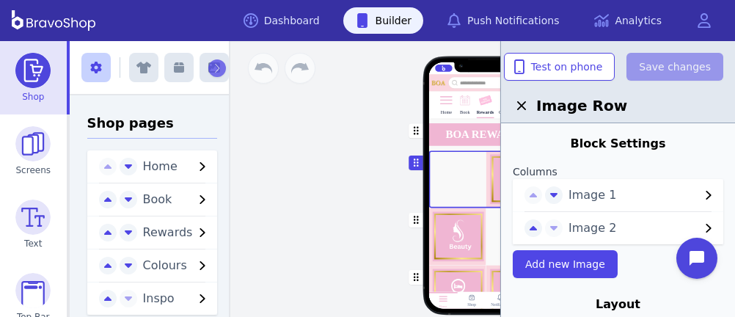
click at [573, 203] on span "Image 1" at bounding box center [633, 195] width 131 height 18
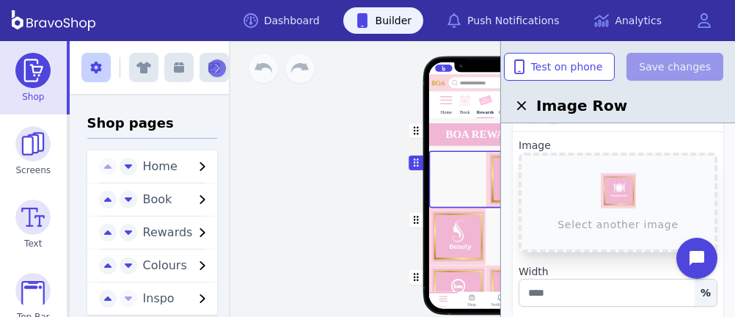
scroll to position [81, 0]
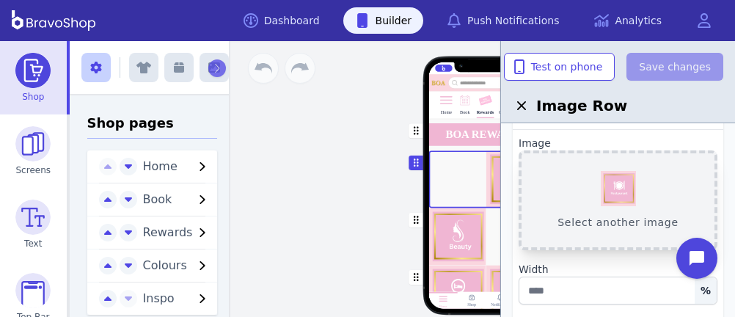
click at [625, 191] on button "Select another image" at bounding box center [618, 200] width 199 height 100
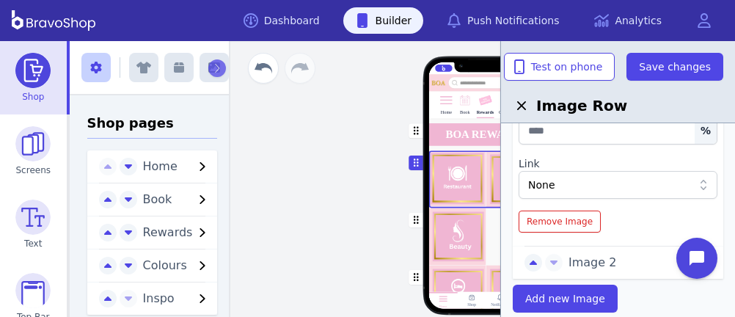
scroll to position [242, 0]
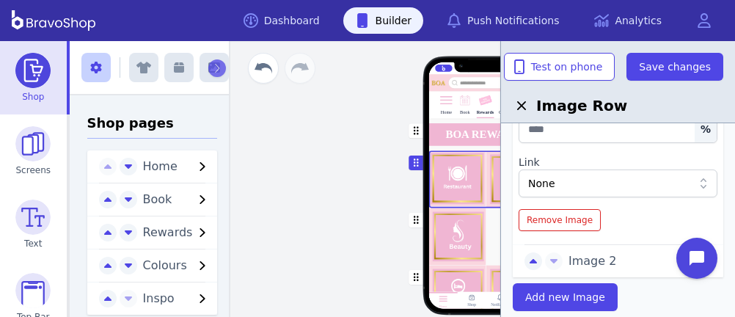
click at [577, 252] on span "Image 2" at bounding box center [633, 261] width 131 height 18
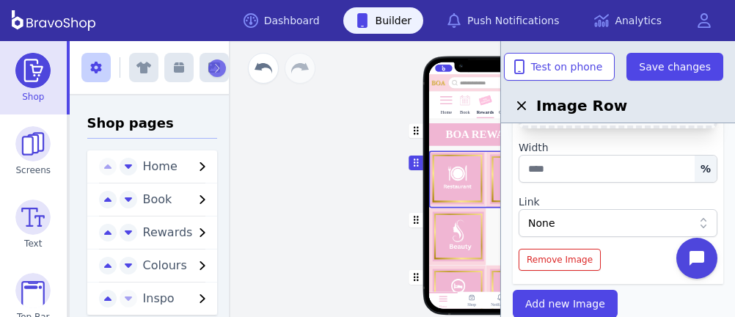
scroll to position [132, 0]
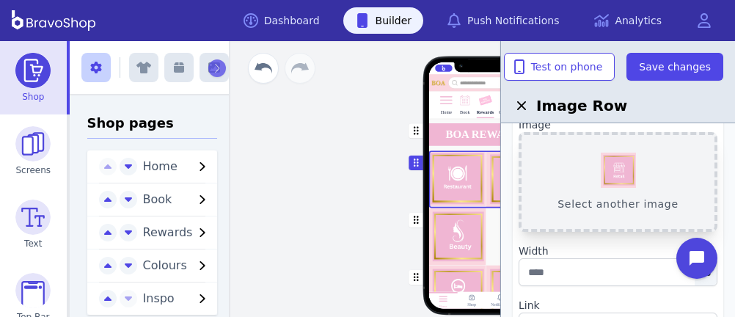
click at [607, 178] on button "Select another image" at bounding box center [618, 182] width 199 height 100
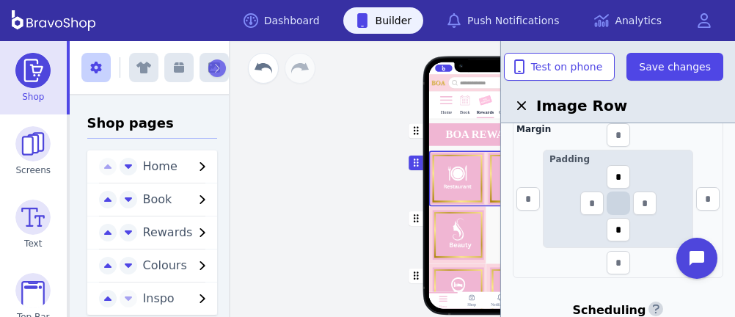
scroll to position [530, 0]
click at [530, 196] on input "text" at bounding box center [527, 197] width 23 height 23
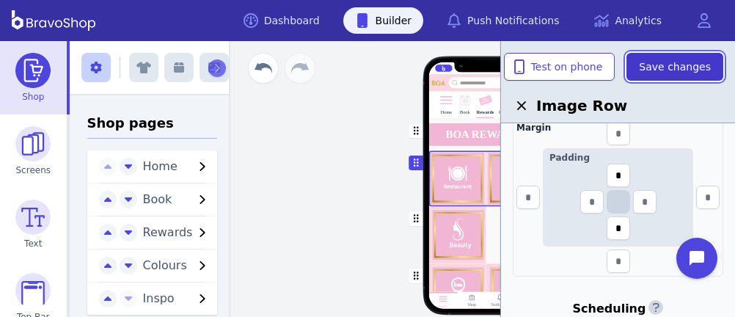
click at [661, 72] on span "Save changes" at bounding box center [675, 66] width 72 height 15
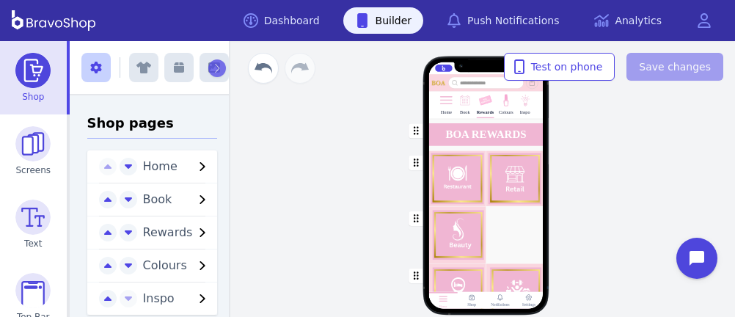
click at [444, 224] on div "button" at bounding box center [485, 234] width 114 height 57
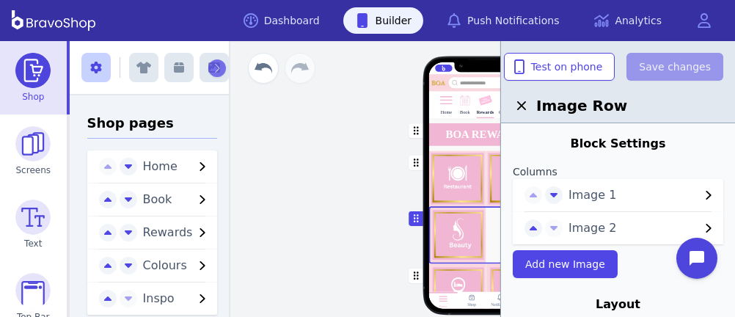
click at [575, 189] on span "Image 1" at bounding box center [633, 195] width 131 height 18
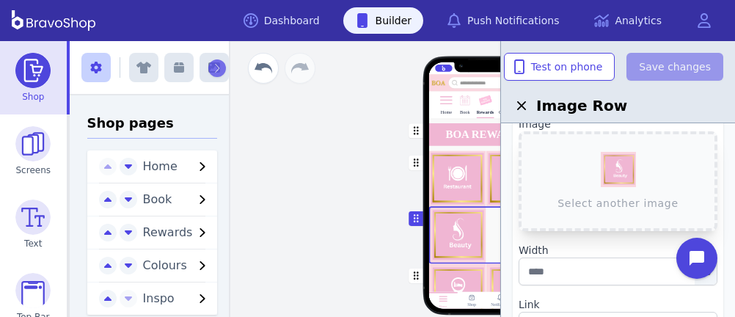
scroll to position [110, 0]
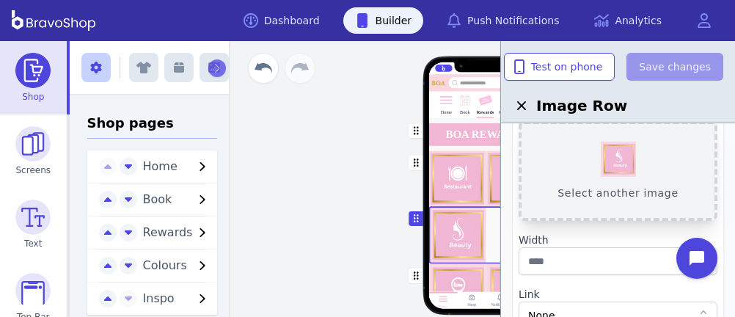
click at [624, 155] on button "Select another image" at bounding box center [618, 171] width 199 height 100
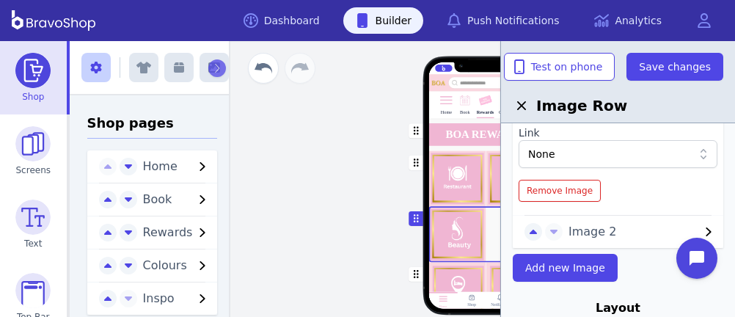
scroll to position [272, 0]
click at [574, 241] on div "Image 2" at bounding box center [618, 231] width 211 height 32
click at [577, 233] on span "Image 2" at bounding box center [633, 231] width 131 height 18
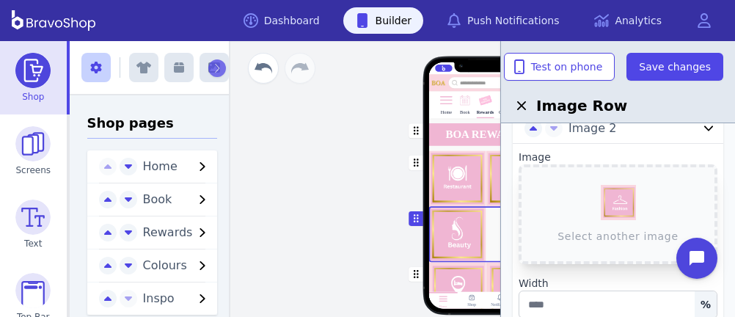
scroll to position [87, 0]
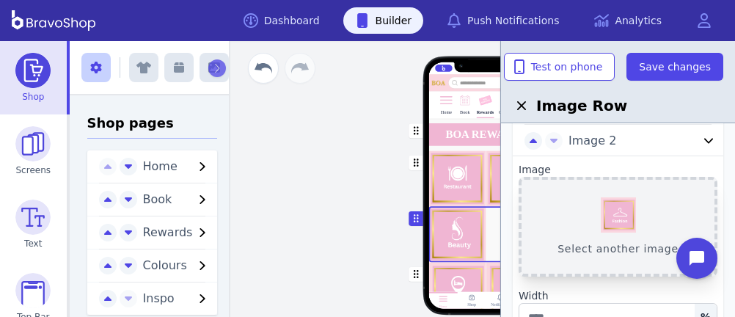
click at [616, 212] on button "Select another image" at bounding box center [618, 227] width 199 height 100
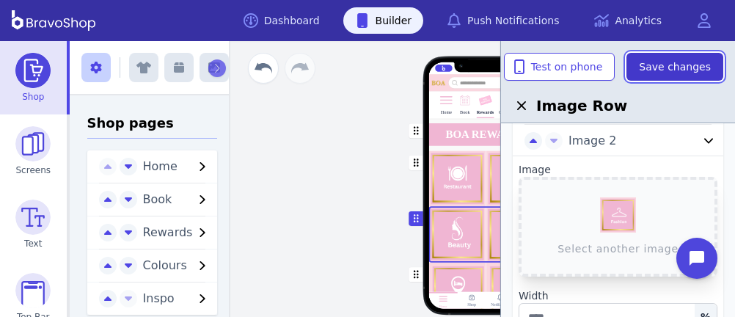
click at [690, 60] on span "Save changes" at bounding box center [675, 66] width 72 height 15
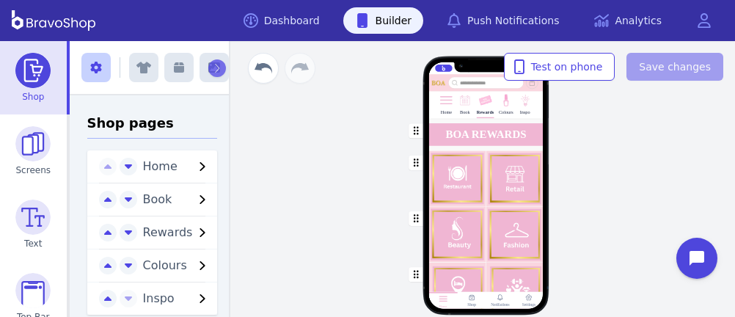
click at [507, 189] on div "button" at bounding box center [485, 178] width 114 height 56
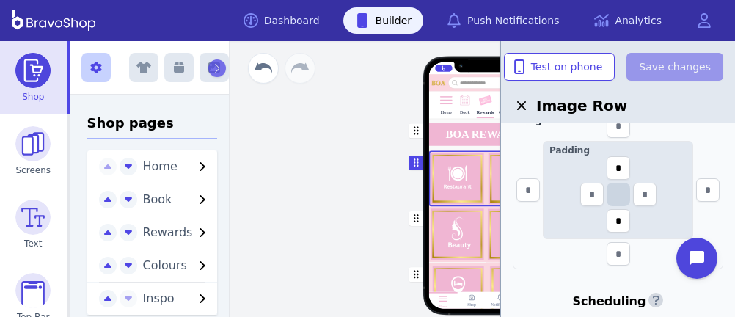
scroll to position [264, 0]
click at [484, 213] on div "button" at bounding box center [485, 234] width 114 height 56
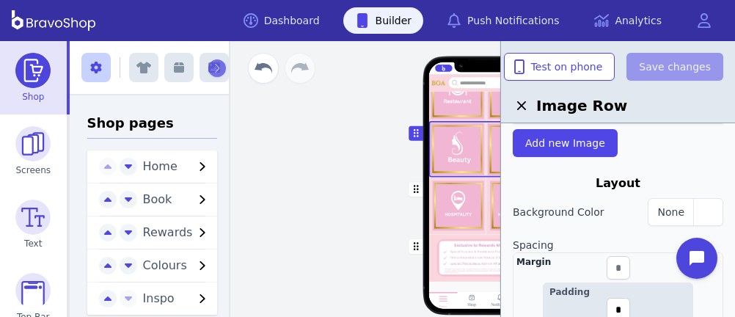
scroll to position [210, 0]
click at [446, 237] on div "button" at bounding box center [485, 256] width 114 height 47
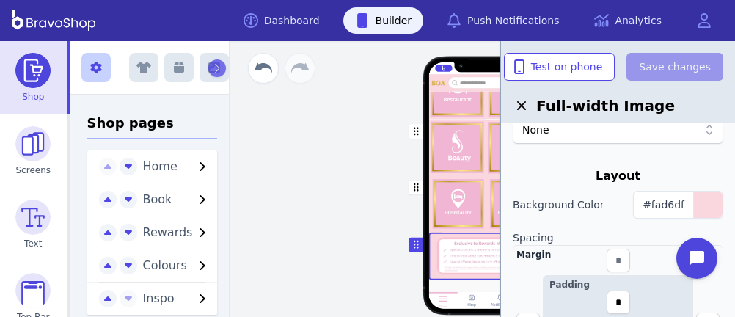
scroll to position [193, 0]
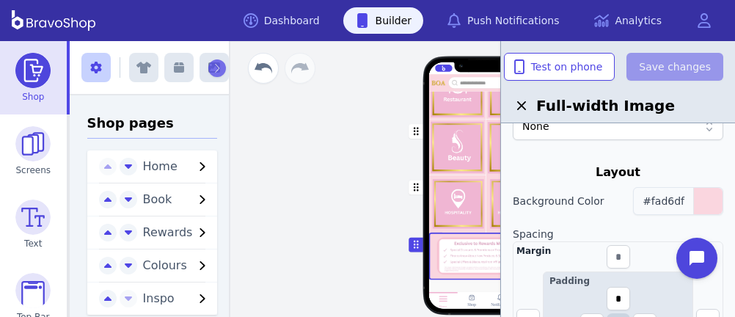
click at [676, 195] on span "#fad6df" at bounding box center [664, 201] width 42 height 12
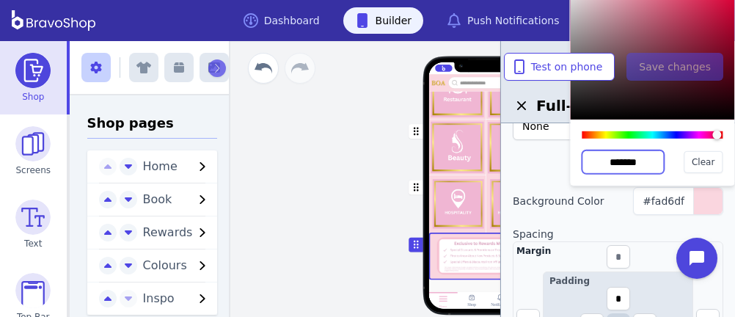
drag, startPoint x: 648, startPoint y: 163, endPoint x: 572, endPoint y: 153, distance: 76.9
click at [572, 153] on div "******* Clear" at bounding box center [652, 153] width 164 height 66
click at [460, 109] on div "button" at bounding box center [485, 92] width 114 height 56
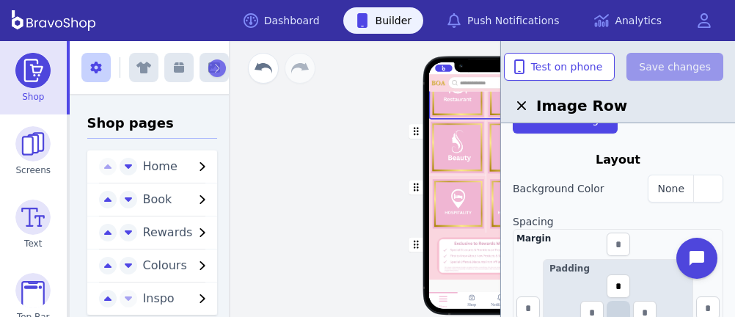
scroll to position [133, 0]
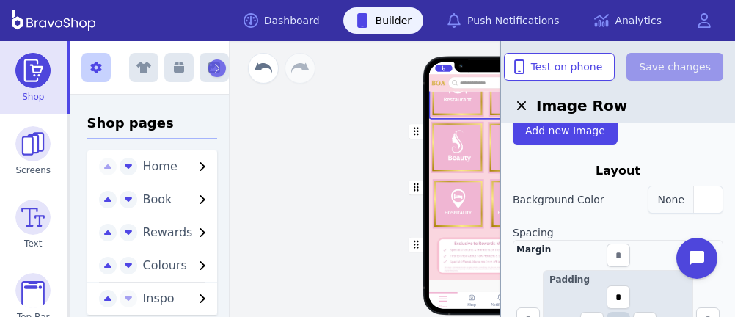
click at [698, 198] on div "button" at bounding box center [707, 199] width 29 height 26
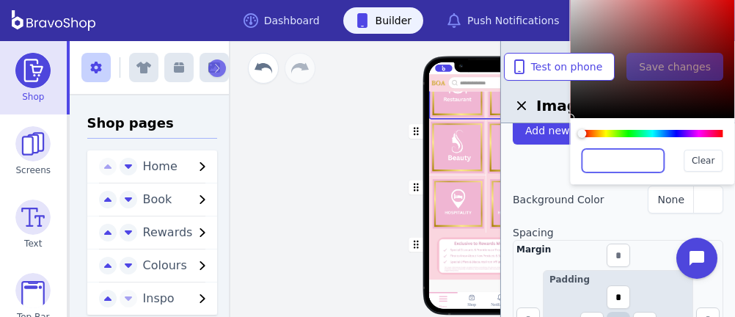
click at [632, 160] on input "text" at bounding box center [623, 160] width 82 height 23
paste input "*******"
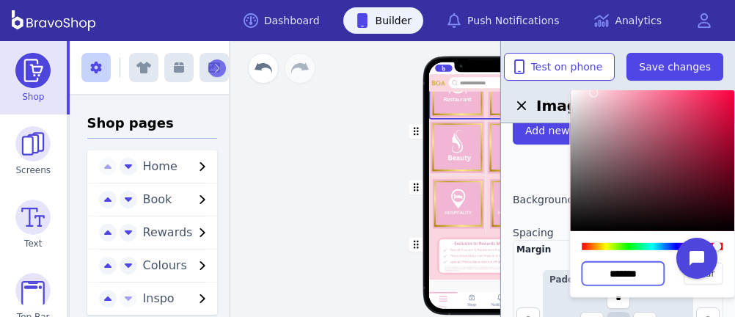
scroll to position [506, 0]
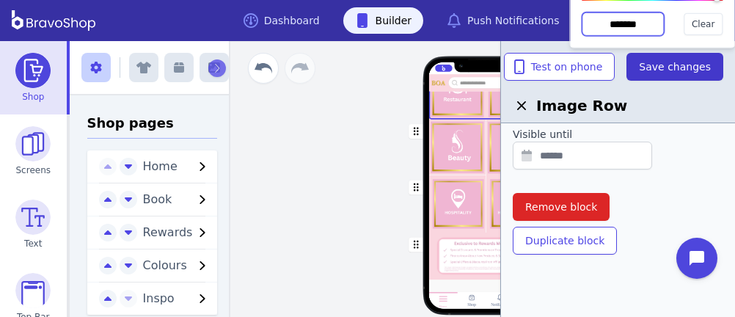
type input "*******"
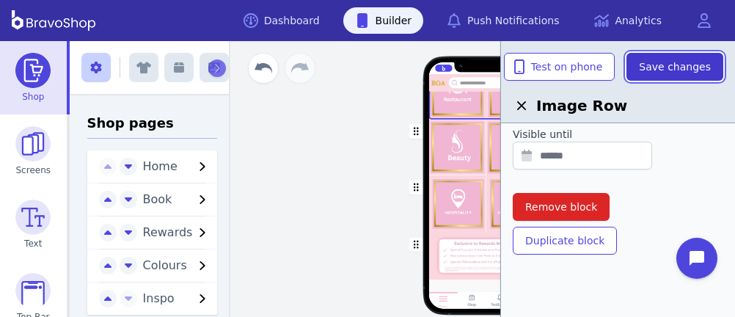
click at [663, 67] on span "Save changes" at bounding box center [675, 66] width 72 height 15
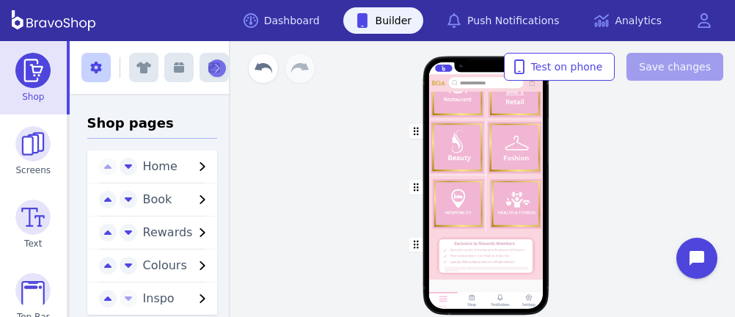
click at [485, 154] on div "button" at bounding box center [485, 148] width 114 height 56
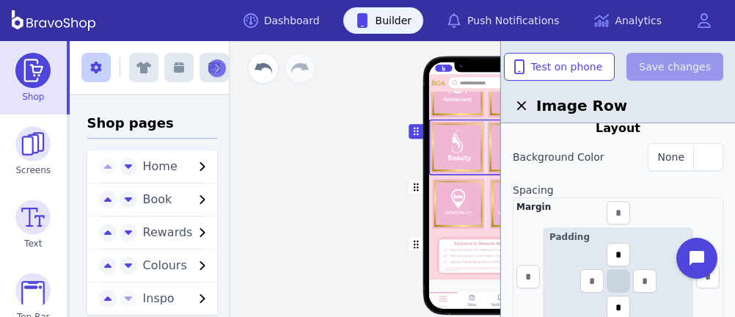
scroll to position [178, 0]
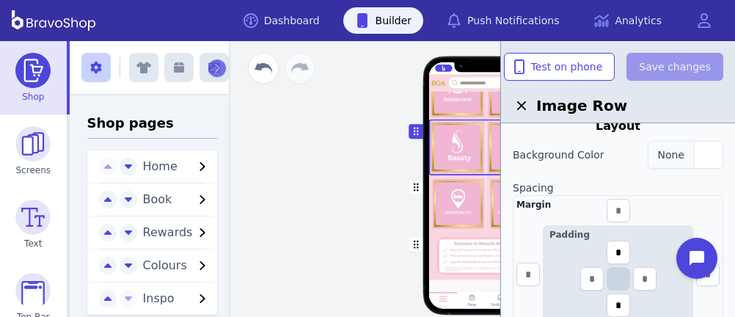
click at [699, 155] on div "button" at bounding box center [707, 155] width 29 height 26
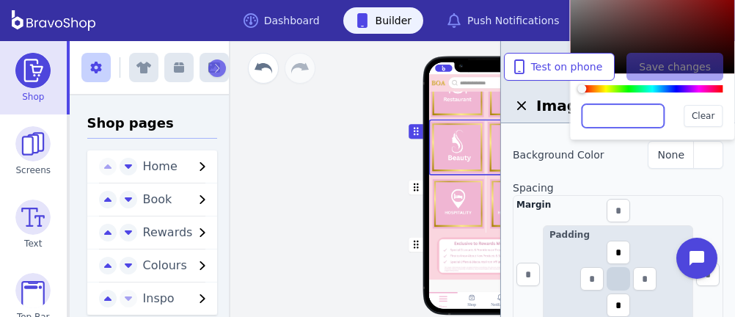
click at [629, 120] on input "text" at bounding box center [623, 115] width 82 height 23
paste input "*******"
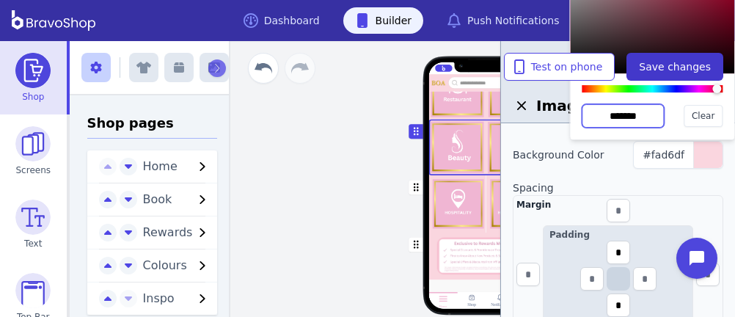
type input "*******"
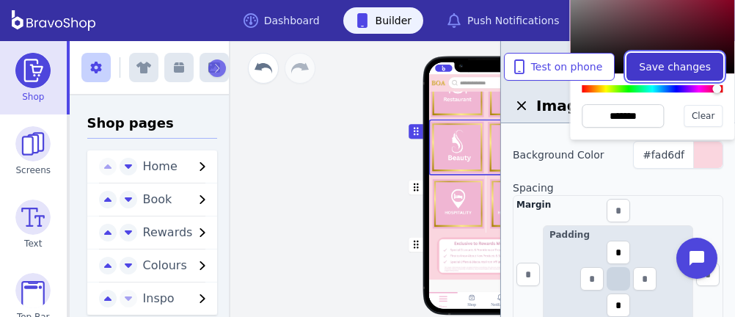
click at [649, 61] on span "Save changes" at bounding box center [675, 66] width 72 height 15
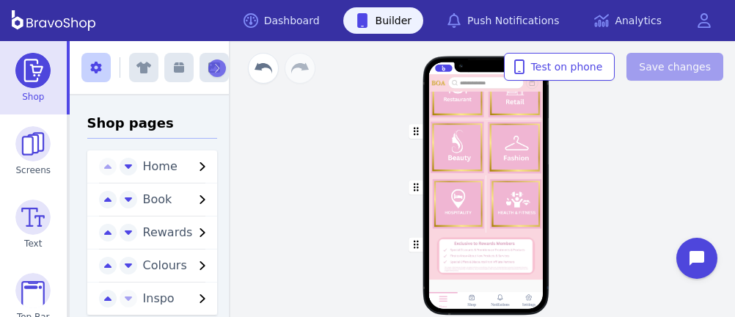
click at [469, 190] on div "button" at bounding box center [485, 203] width 114 height 57
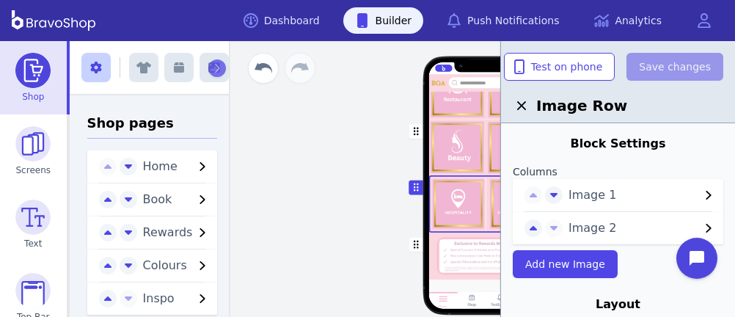
click at [582, 191] on span "Image 1" at bounding box center [633, 195] width 131 height 18
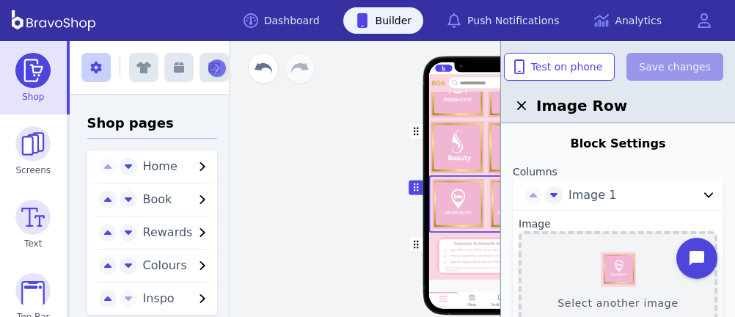
click at [615, 259] on button "Select another image" at bounding box center [618, 281] width 199 height 100
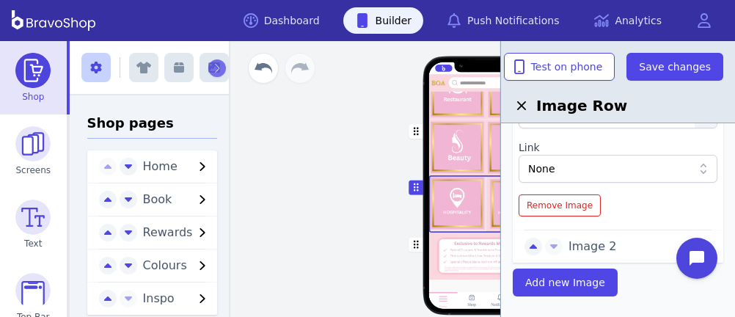
scroll to position [258, 0]
click at [585, 242] on span "Image 2" at bounding box center [633, 245] width 131 height 18
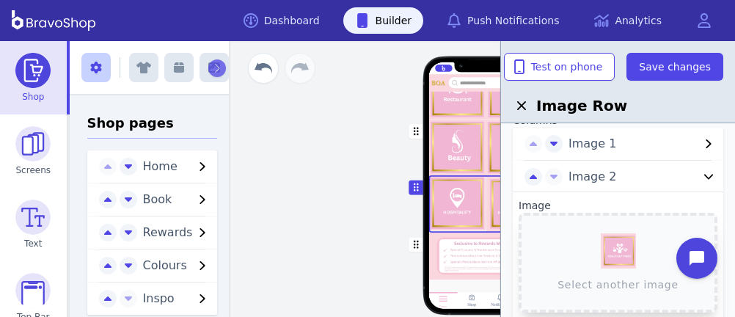
scroll to position [51, 0]
click at [613, 257] on button "Select another image" at bounding box center [618, 263] width 199 height 100
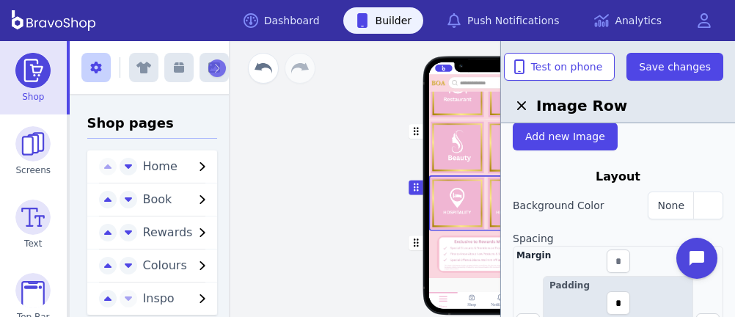
scroll to position [408, 0]
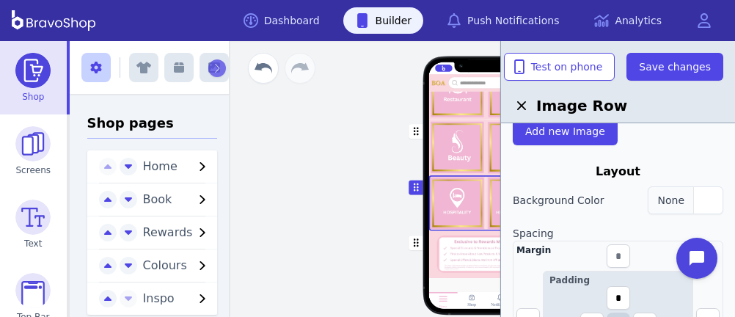
click at [693, 199] on div "button" at bounding box center [707, 200] width 29 height 26
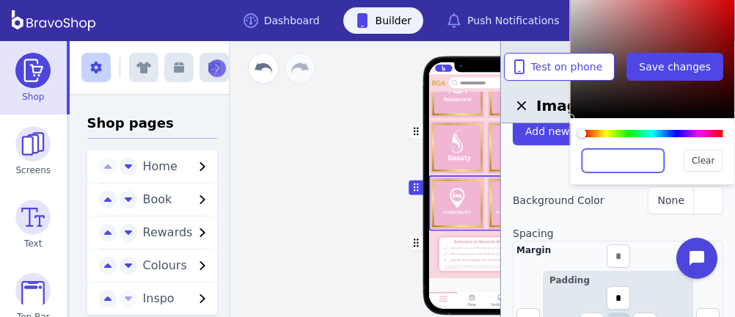
click at [630, 155] on input "text" at bounding box center [623, 160] width 82 height 23
paste input "*******"
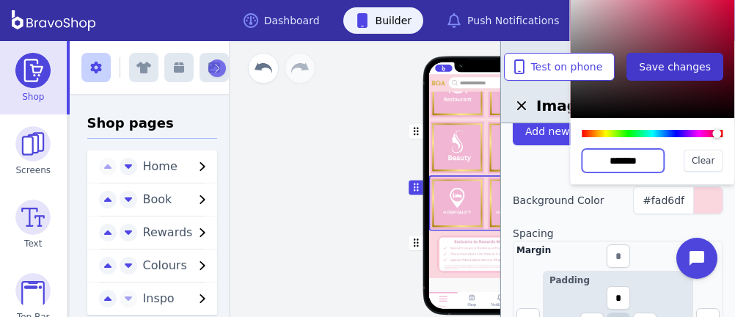
type input "*******"
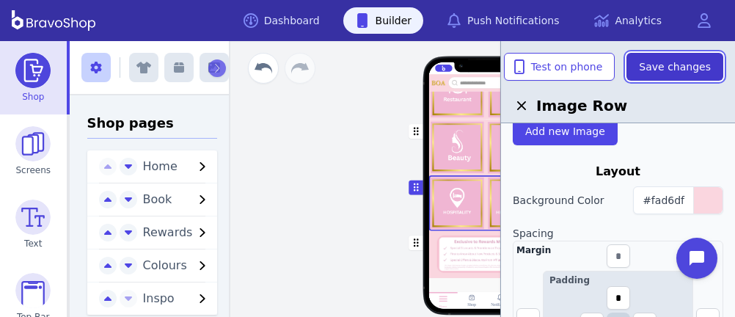
click at [656, 72] on span "Save changes" at bounding box center [675, 66] width 72 height 15
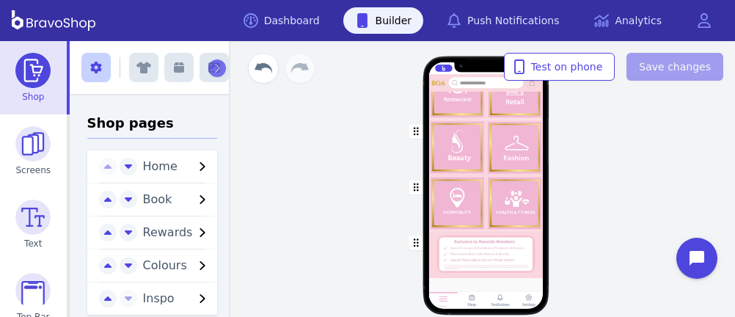
click at [474, 108] on div "button" at bounding box center [485, 92] width 114 height 56
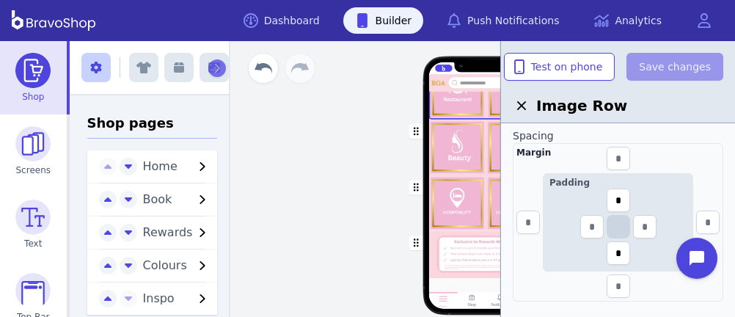
scroll to position [236, 0]
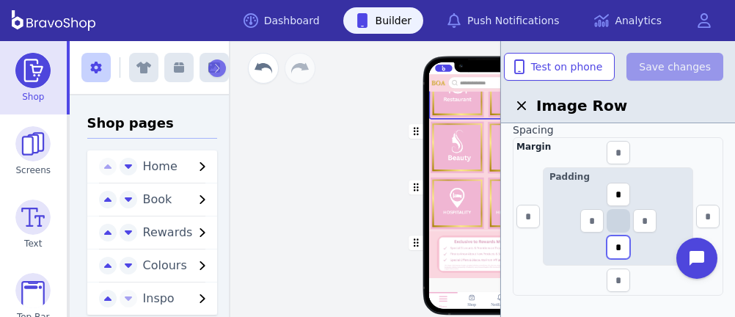
drag, startPoint x: 623, startPoint y: 246, endPoint x: 612, endPoint y: 244, distance: 11.4
click at [612, 244] on input "*" at bounding box center [618, 246] width 23 height 23
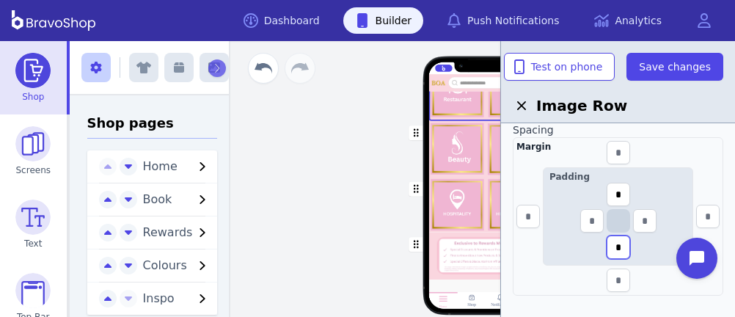
type input "*"
drag, startPoint x: 621, startPoint y: 192, endPoint x: 611, endPoint y: 190, distance: 10.5
click at [611, 190] on input "*" at bounding box center [618, 194] width 23 height 23
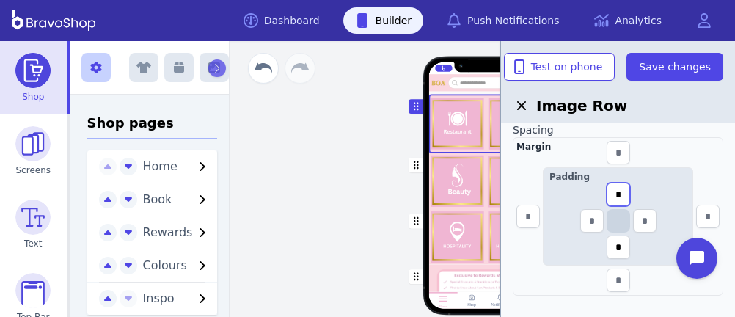
scroll to position [101, 0]
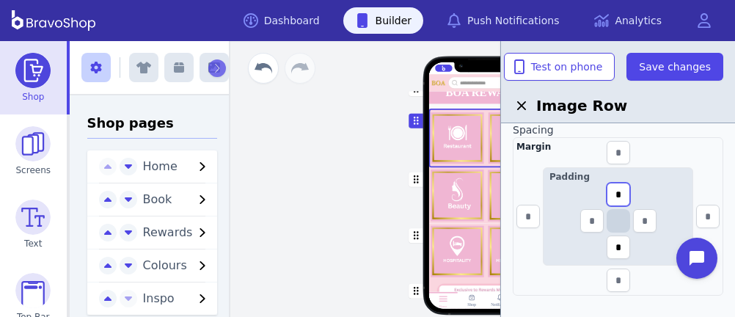
type input "*"
click at [461, 187] on div "button" at bounding box center [485, 195] width 114 height 56
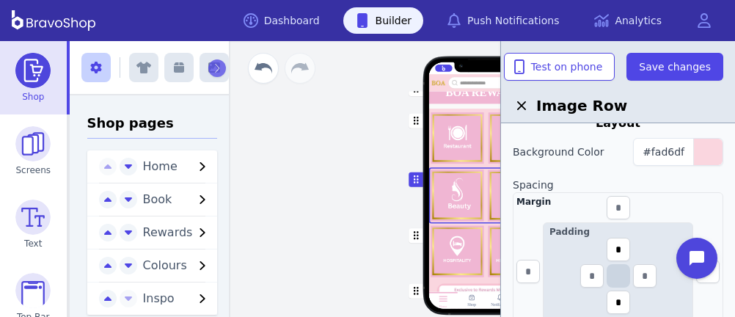
scroll to position [185, 0]
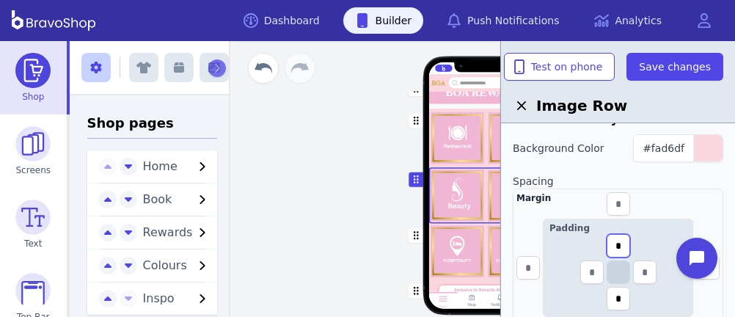
drag, startPoint x: 621, startPoint y: 244, endPoint x: 610, endPoint y: 242, distance: 10.4
click at [610, 242] on input "*" at bounding box center [618, 245] width 23 height 23
type input "*"
drag, startPoint x: 622, startPoint y: 295, endPoint x: 610, endPoint y: 293, distance: 11.9
click at [610, 293] on input "*" at bounding box center [618, 298] width 23 height 23
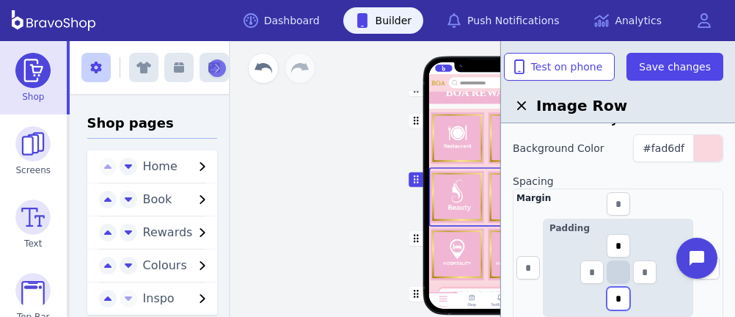
type input "*"
click at [475, 246] on div "button" at bounding box center [485, 255] width 114 height 56
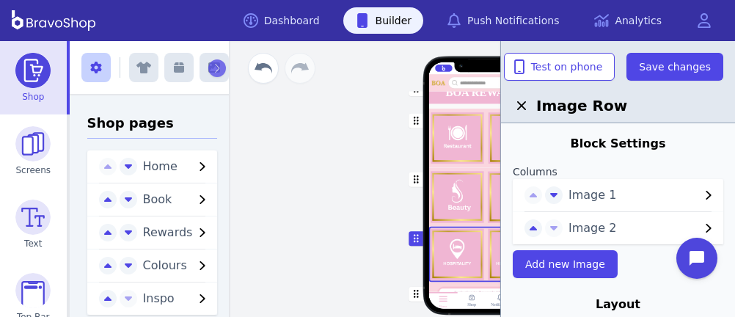
click at [458, 120] on div "button" at bounding box center [485, 138] width 114 height 59
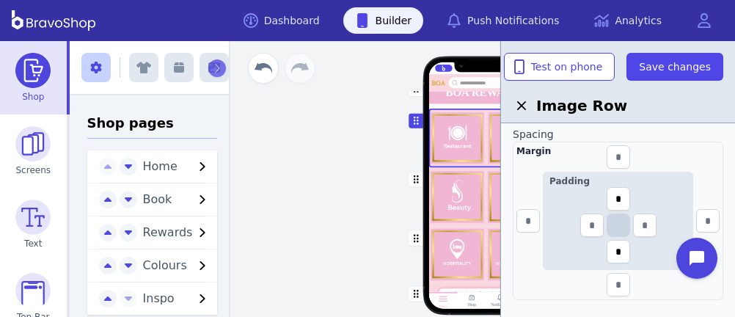
scroll to position [228, 0]
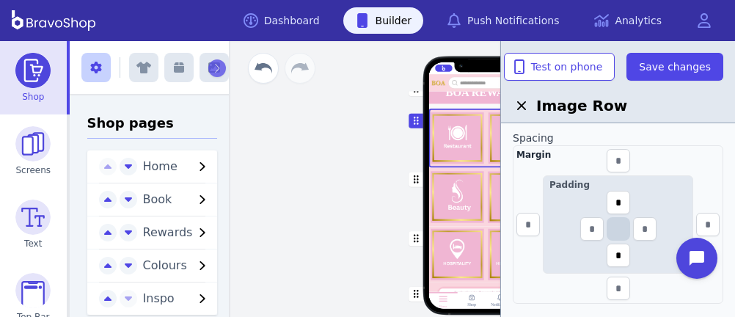
click at [458, 246] on div "button" at bounding box center [485, 255] width 114 height 56
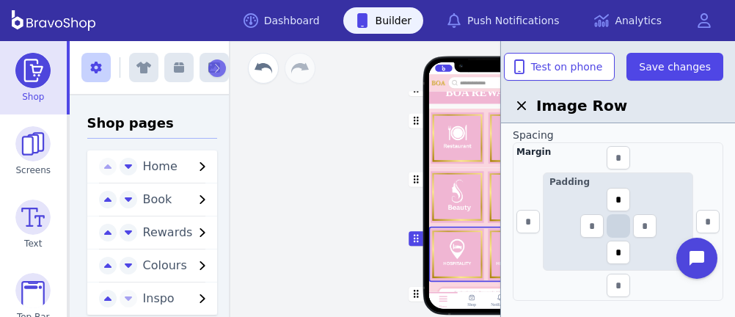
scroll to position [237, 0]
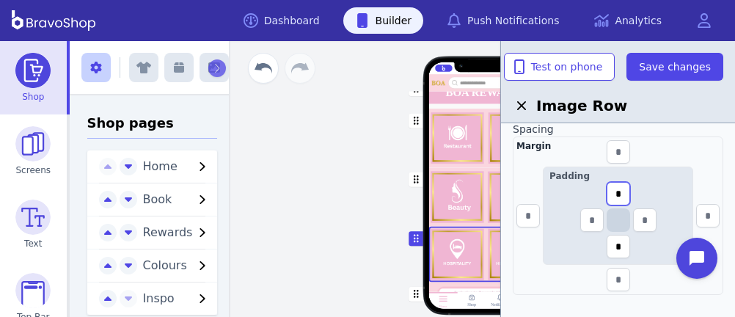
drag, startPoint x: 623, startPoint y: 191, endPoint x: 609, endPoint y: 189, distance: 14.8
click at [609, 189] on input "*" at bounding box center [618, 193] width 23 height 23
type input "*"
drag, startPoint x: 624, startPoint y: 243, endPoint x: 613, endPoint y: 243, distance: 11.0
click at [613, 243] on input "*" at bounding box center [618, 246] width 23 height 23
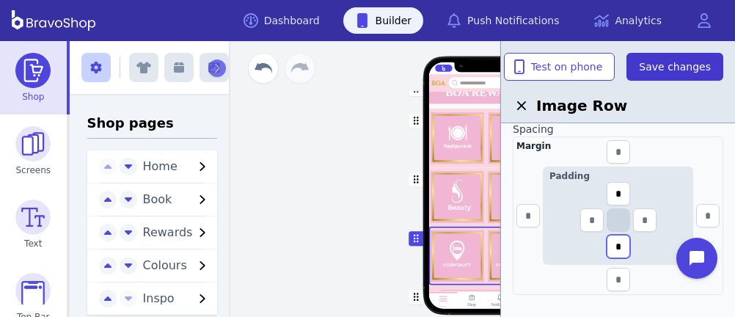
type input "*"
click at [670, 69] on span "Save changes" at bounding box center [675, 66] width 72 height 15
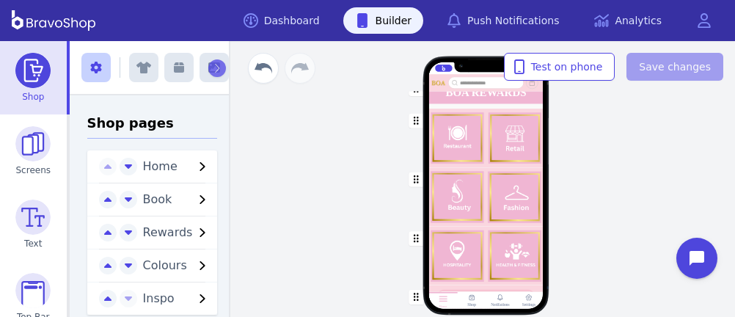
click at [506, 147] on div "button" at bounding box center [485, 138] width 114 height 59
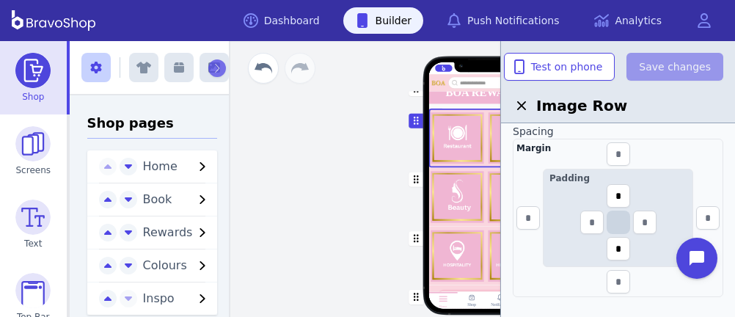
scroll to position [238, 0]
drag, startPoint x: 625, startPoint y: 246, endPoint x: 612, endPoint y: 243, distance: 13.5
click at [612, 243] on input "*" at bounding box center [618, 245] width 23 height 23
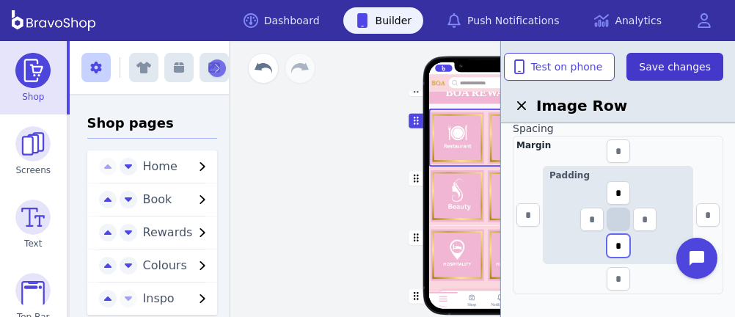
type input "*"
click at [666, 66] on span "Save changes" at bounding box center [675, 66] width 72 height 15
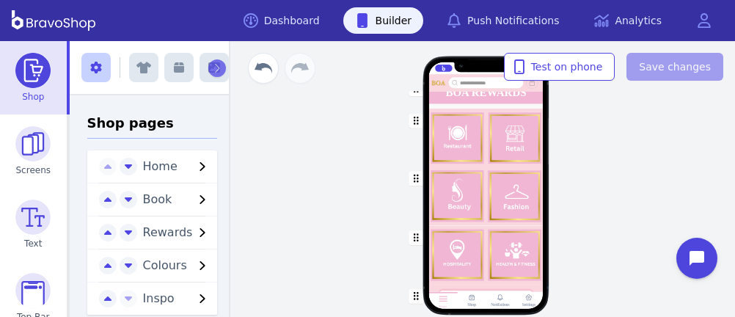
click at [477, 182] on div "button" at bounding box center [485, 195] width 114 height 59
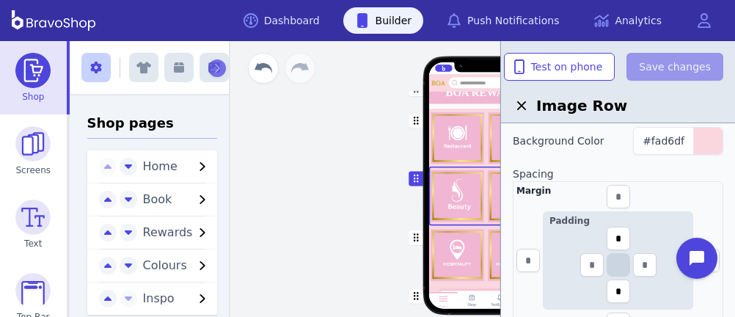
scroll to position [207, 0]
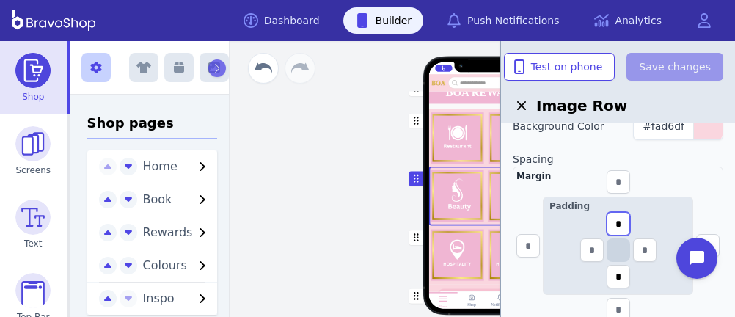
click at [623, 217] on input "*" at bounding box center [618, 223] width 23 height 23
drag, startPoint x: 623, startPoint y: 217, endPoint x: 607, endPoint y: 219, distance: 16.2
click at [607, 219] on input "*" at bounding box center [618, 223] width 23 height 23
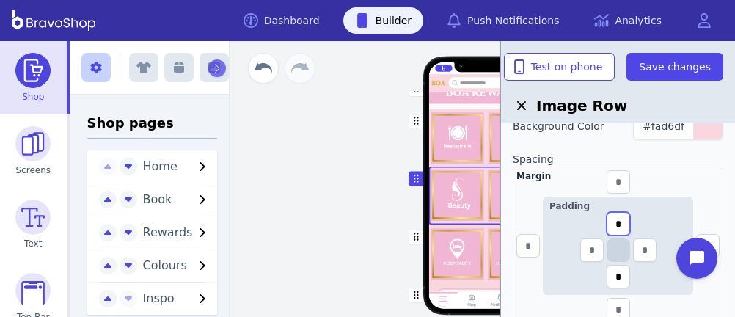
type input "*"
drag, startPoint x: 621, startPoint y: 272, endPoint x: 611, endPoint y: 271, distance: 10.3
click at [611, 271] on input "*" at bounding box center [618, 276] width 23 height 23
type input "*"
click at [470, 260] on div "button" at bounding box center [485, 253] width 114 height 59
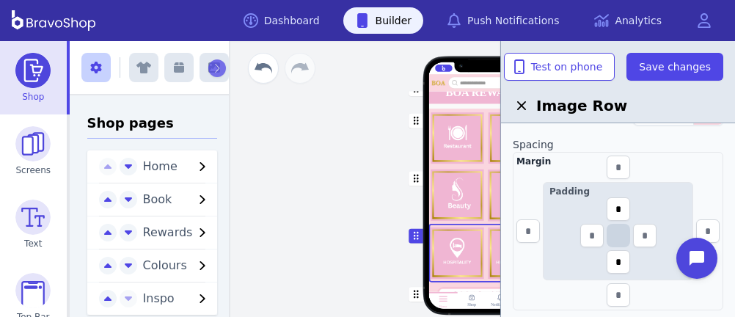
scroll to position [222, 0]
click at [623, 208] on input "*" at bounding box center [618, 208] width 23 height 23
drag, startPoint x: 623, startPoint y: 208, endPoint x: 612, endPoint y: 208, distance: 11.0
click at [612, 208] on input "*" at bounding box center [618, 208] width 23 height 23
type input "*"
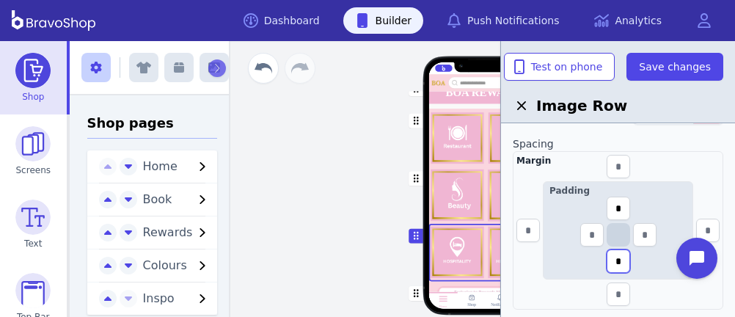
drag, startPoint x: 624, startPoint y: 258, endPoint x: 609, endPoint y: 257, distance: 15.5
click at [609, 257] on input "*" at bounding box center [618, 260] width 23 height 23
type input "*"
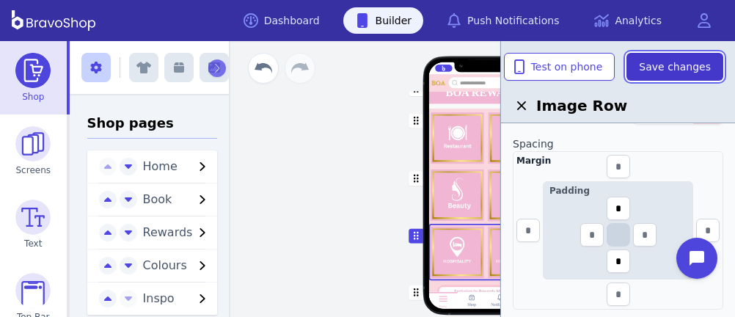
click at [676, 64] on span "Save changes" at bounding box center [675, 66] width 72 height 15
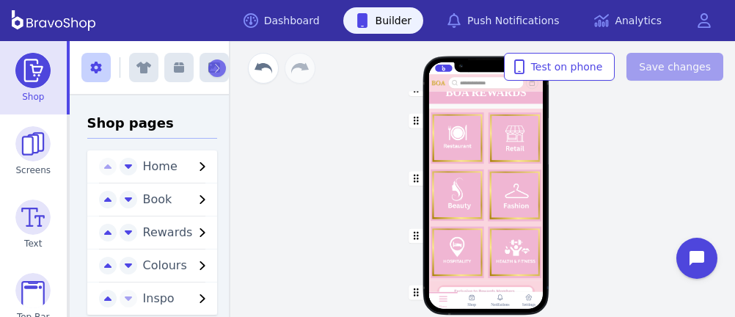
click at [519, 128] on div "button" at bounding box center [485, 138] width 114 height 58
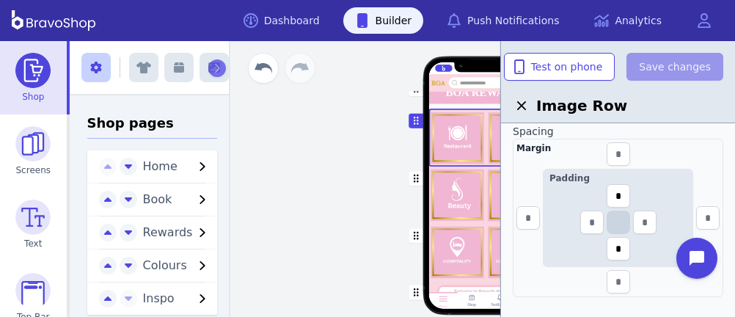
scroll to position [238, 0]
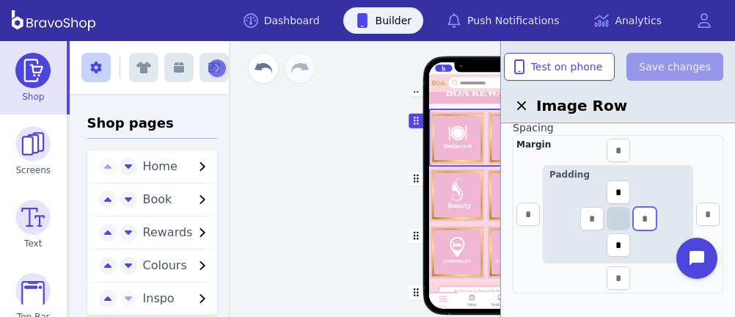
click at [648, 214] on input "text" at bounding box center [644, 218] width 23 height 23
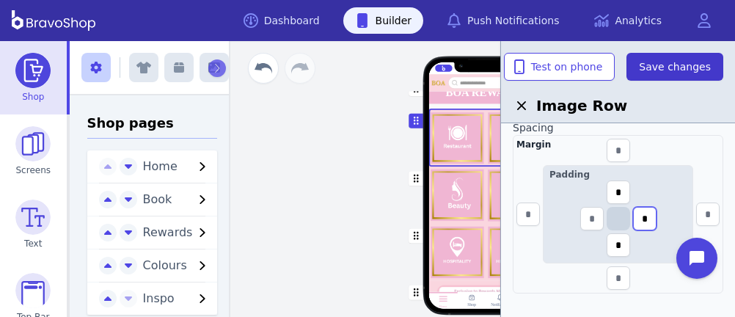
type input "*"
click at [661, 69] on span "Save changes" at bounding box center [675, 66] width 72 height 15
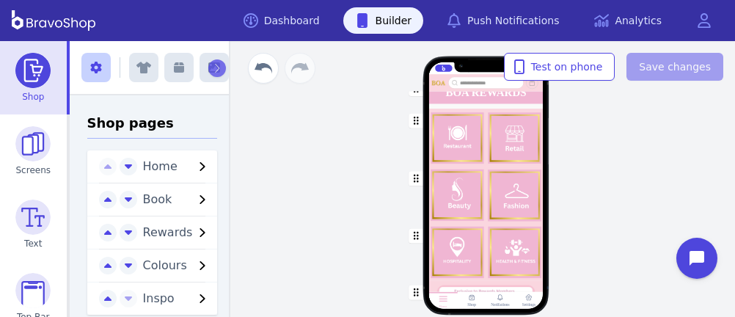
click at [516, 193] on div "button" at bounding box center [485, 194] width 114 height 57
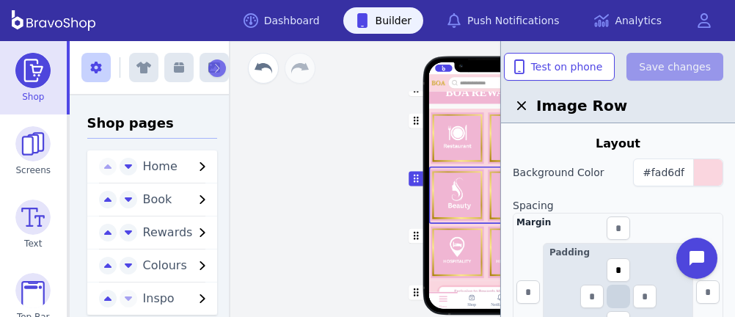
scroll to position [250, 0]
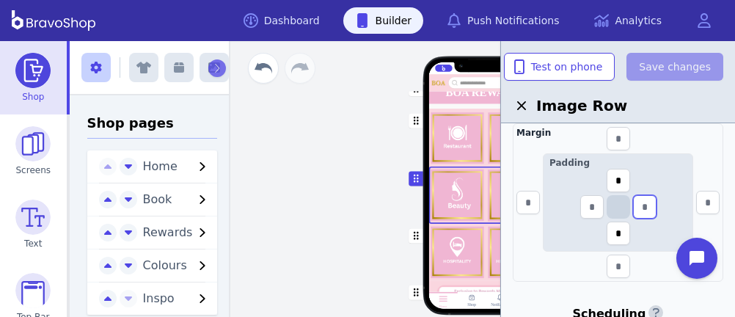
click at [653, 205] on input "text" at bounding box center [644, 206] width 23 height 23
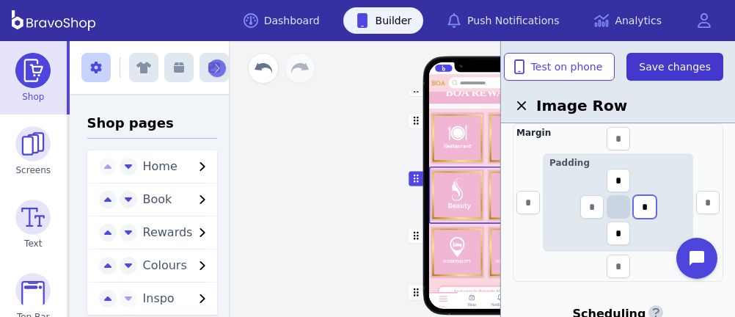
type input "*"
click at [652, 62] on span "Save changes" at bounding box center [675, 66] width 72 height 15
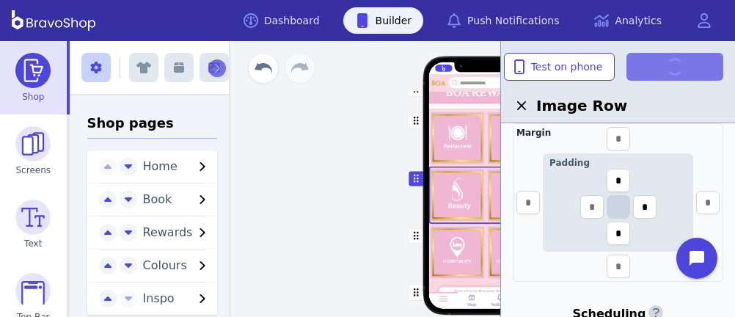
click at [474, 252] on div "button" at bounding box center [485, 252] width 114 height 56
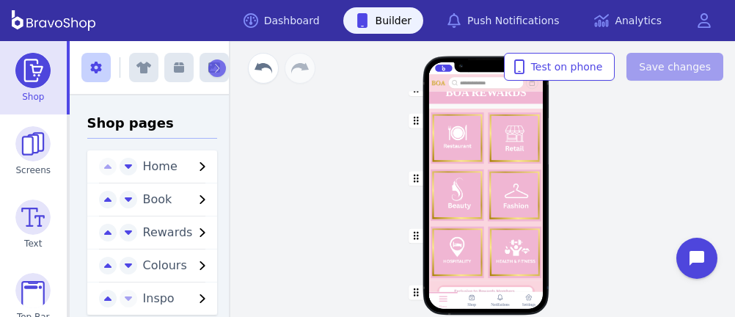
click at [495, 239] on div "button" at bounding box center [485, 252] width 114 height 56
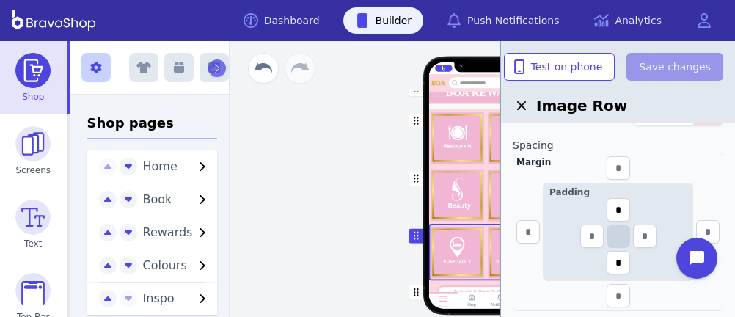
scroll to position [224, 0]
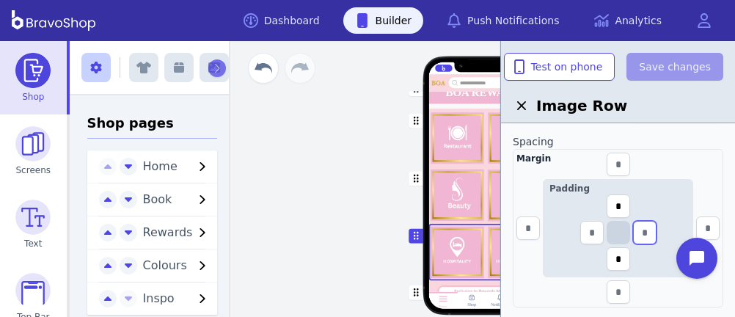
click at [645, 231] on input "text" at bounding box center [644, 232] width 23 height 23
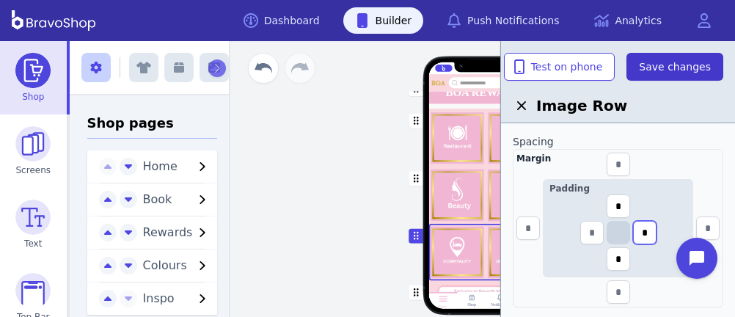
type input "*"
click at [658, 62] on span "Save changes" at bounding box center [675, 66] width 72 height 15
